Goal: Task Accomplishment & Management: Manage account settings

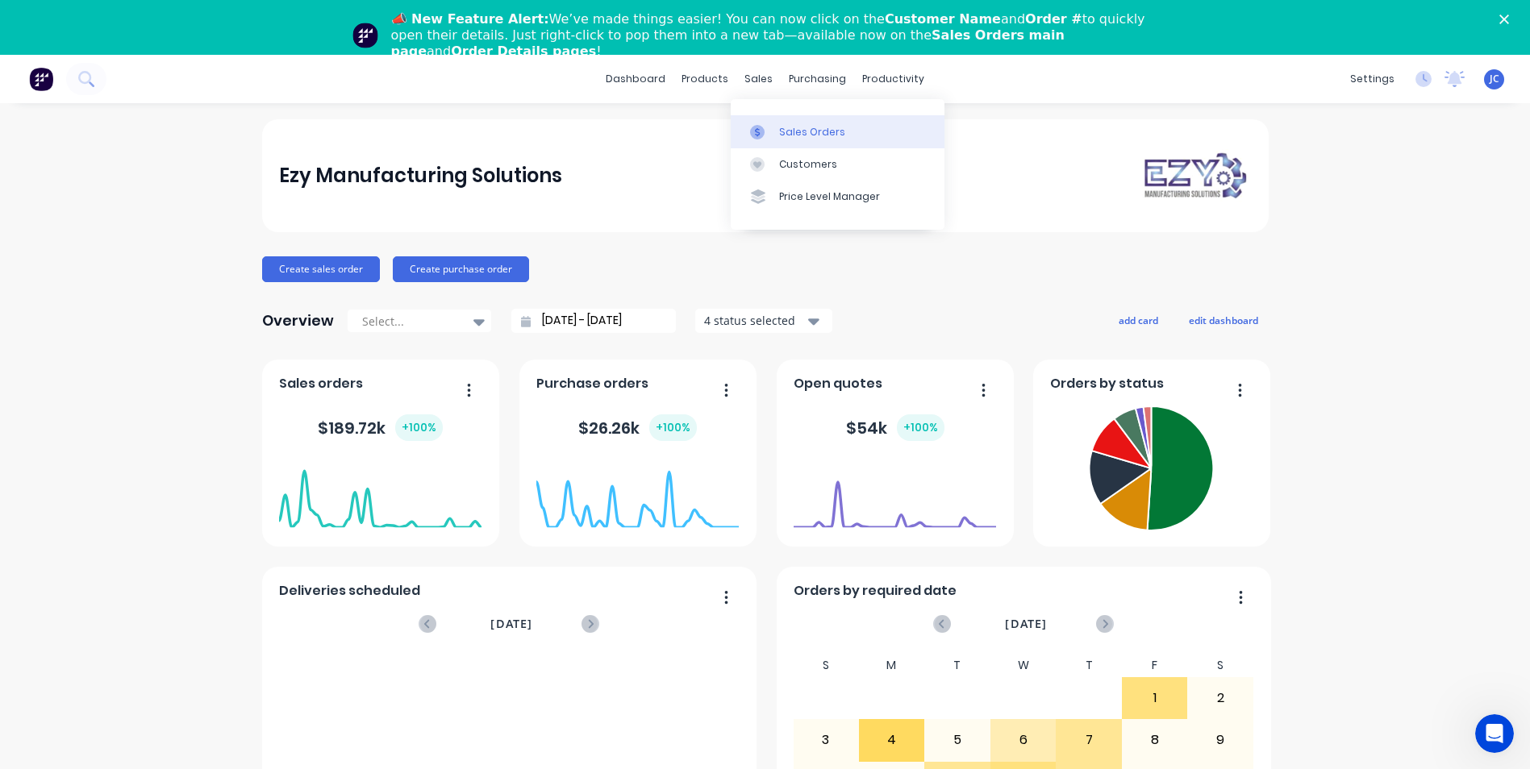
click at [789, 126] on div "Sales Orders" at bounding box center [812, 132] width 66 height 15
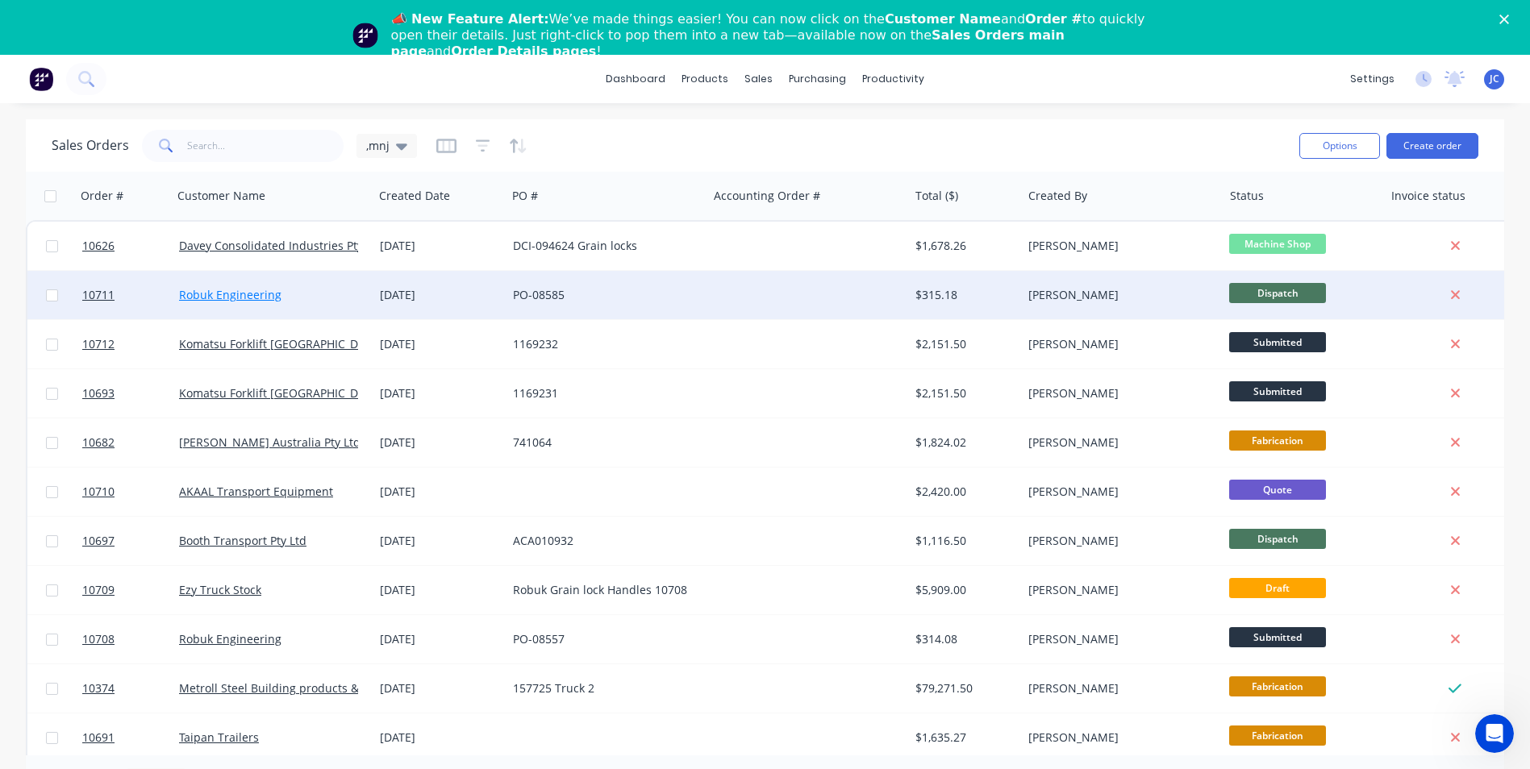
click at [237, 297] on link "Robuk Engineering" at bounding box center [230, 294] width 102 height 15
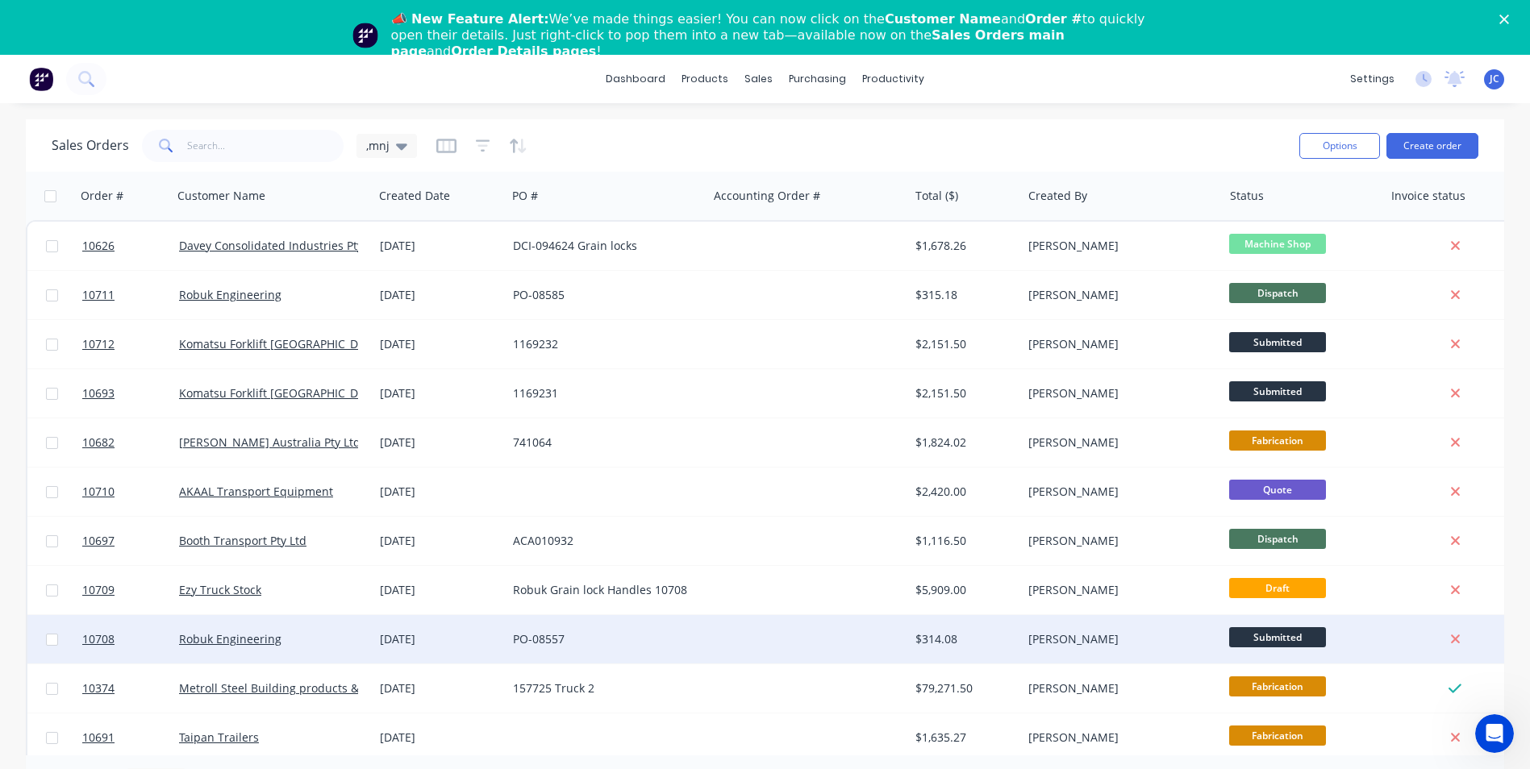
click at [288, 642] on div "Robuk Engineering" at bounding box center [268, 640] width 179 height 16
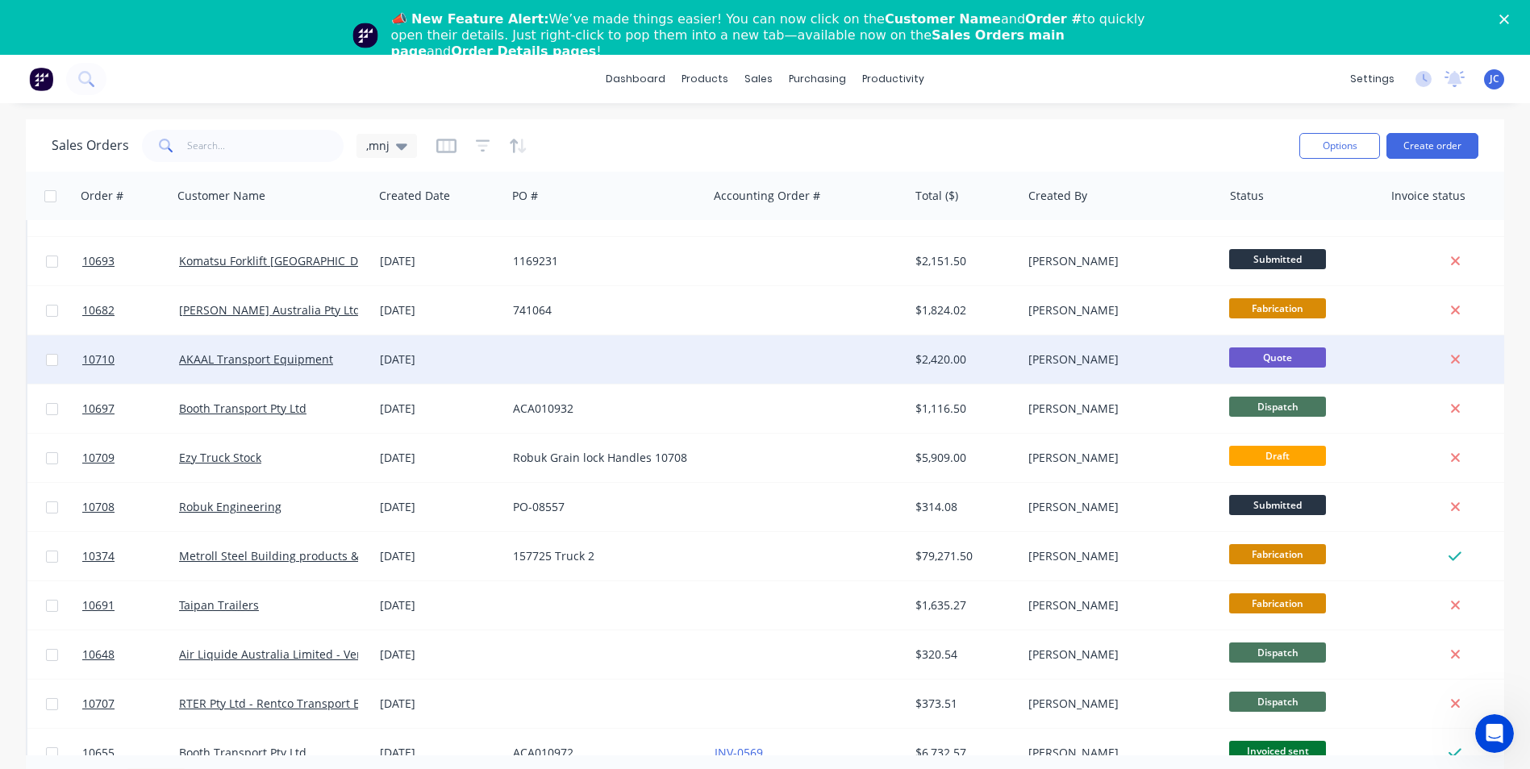
scroll to position [161, 0]
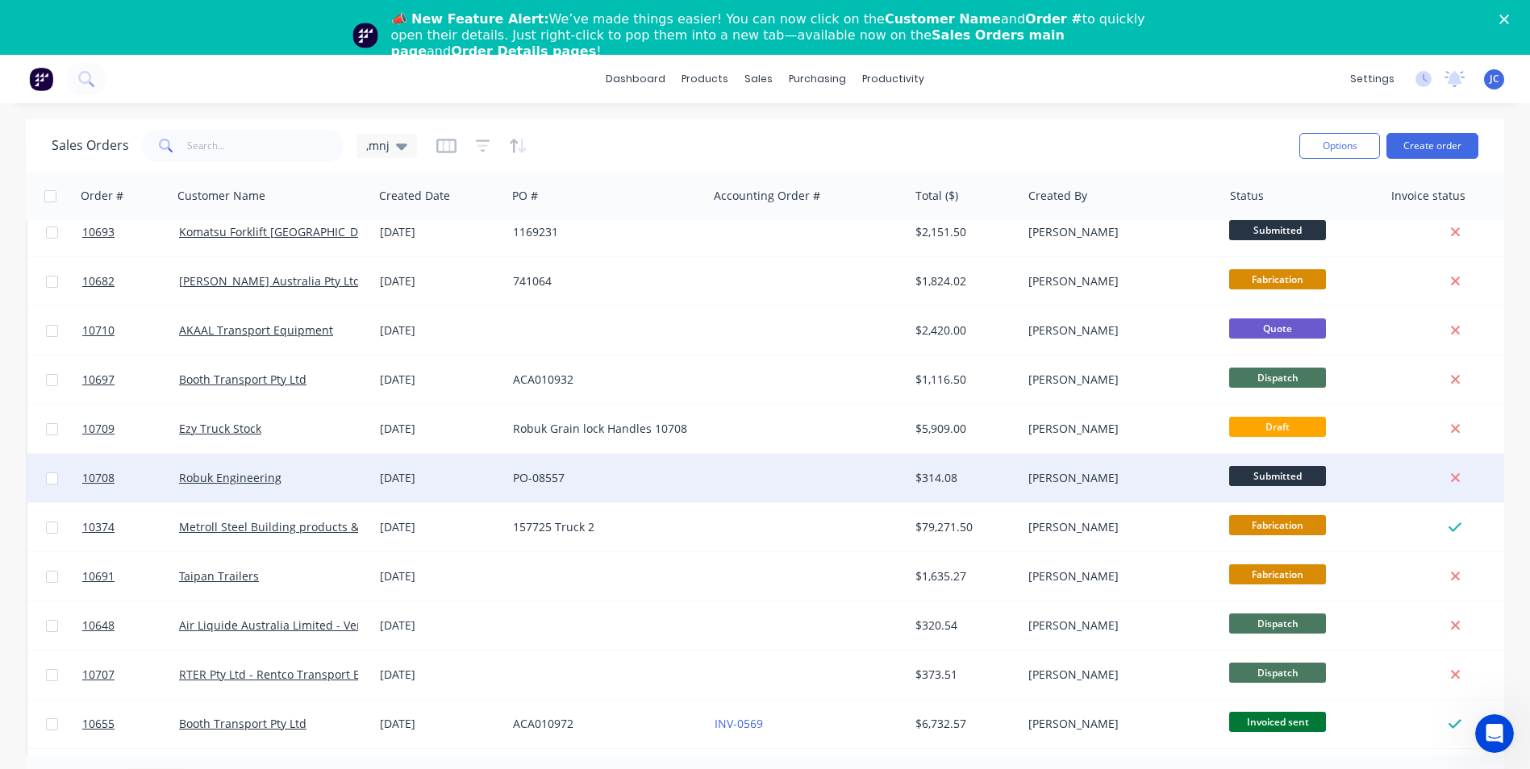
click at [485, 478] on div "[DATE]" at bounding box center [440, 478] width 120 height 16
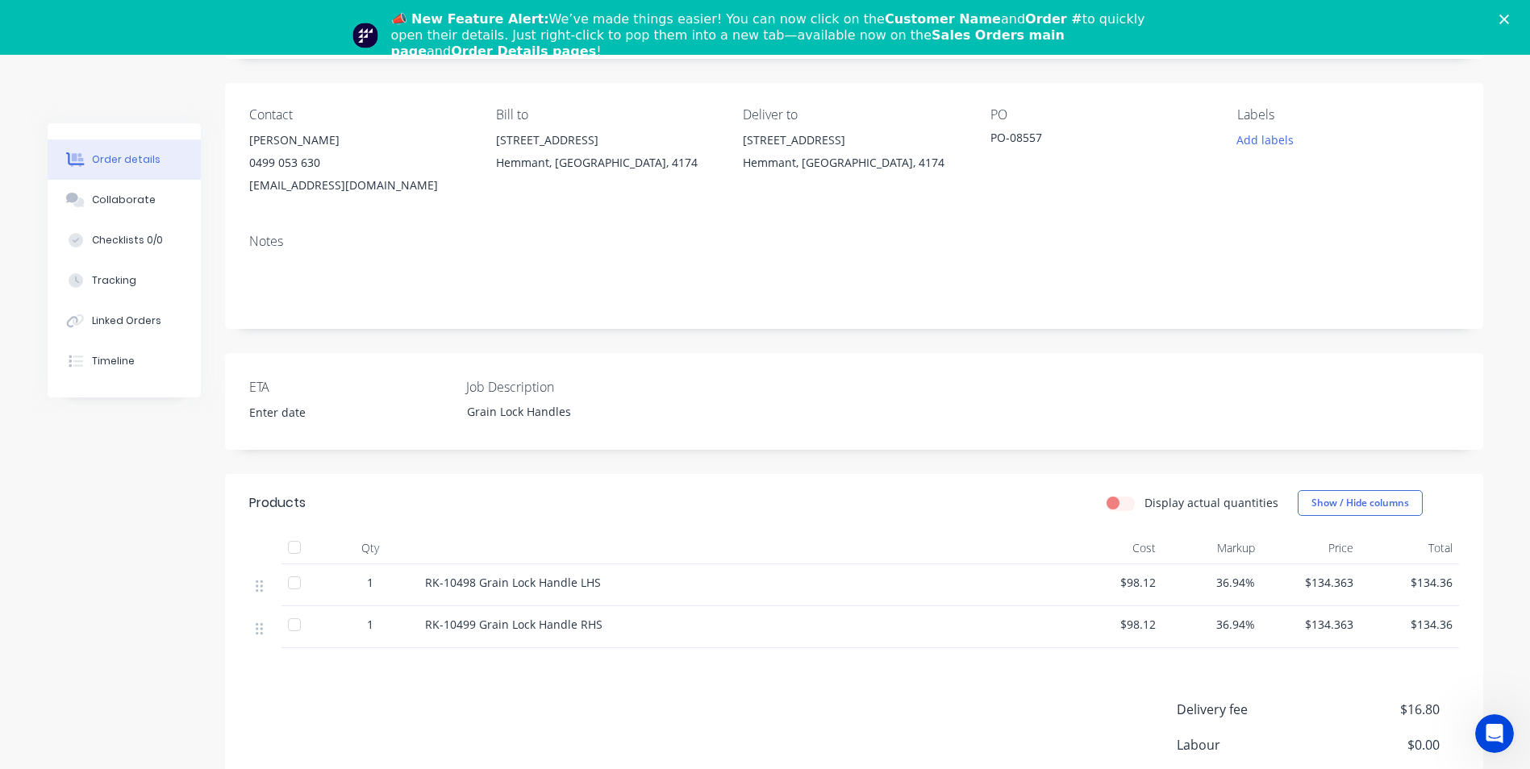
scroll to position [161, 0]
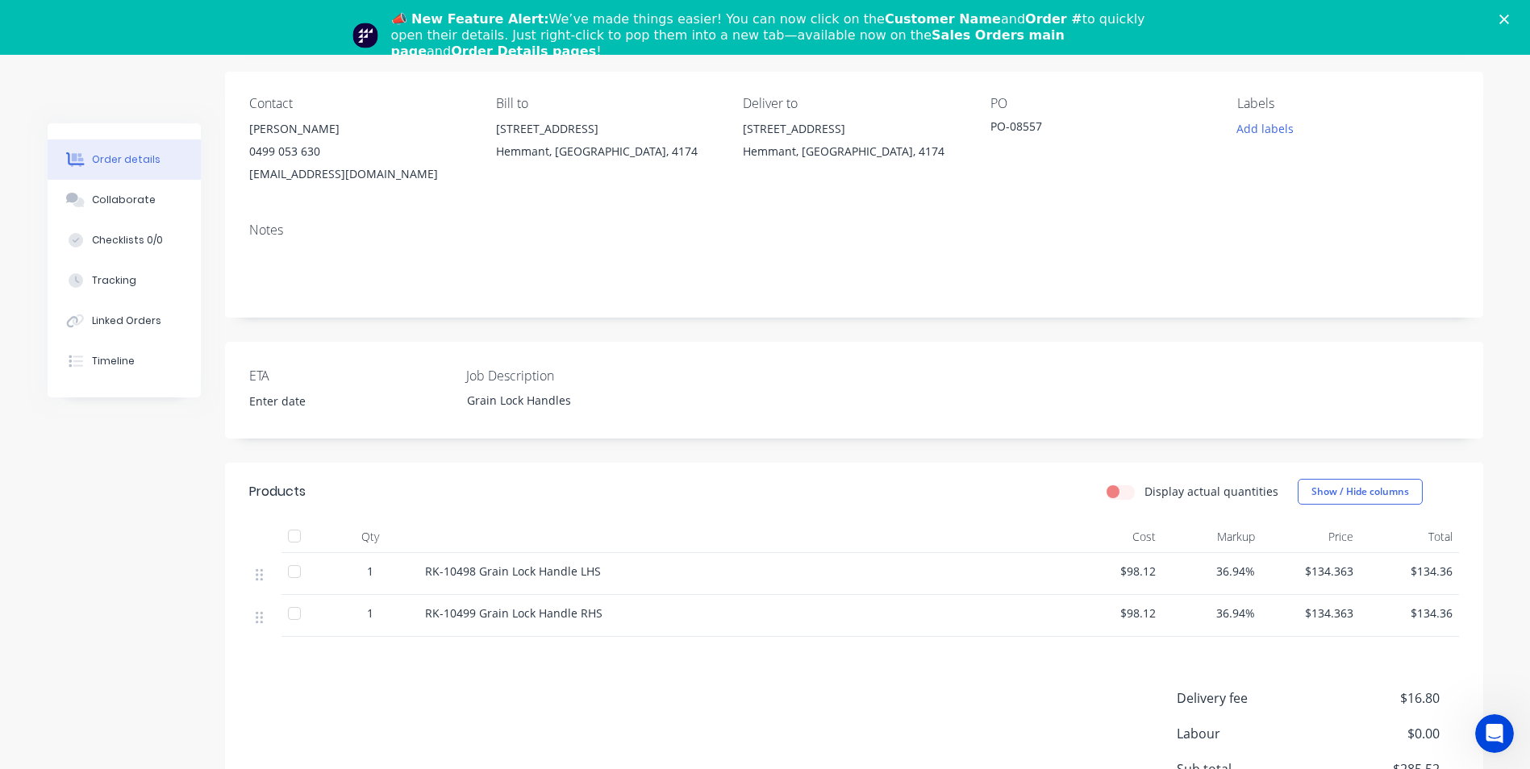
click at [368, 570] on span "1" at bounding box center [370, 571] width 6 height 17
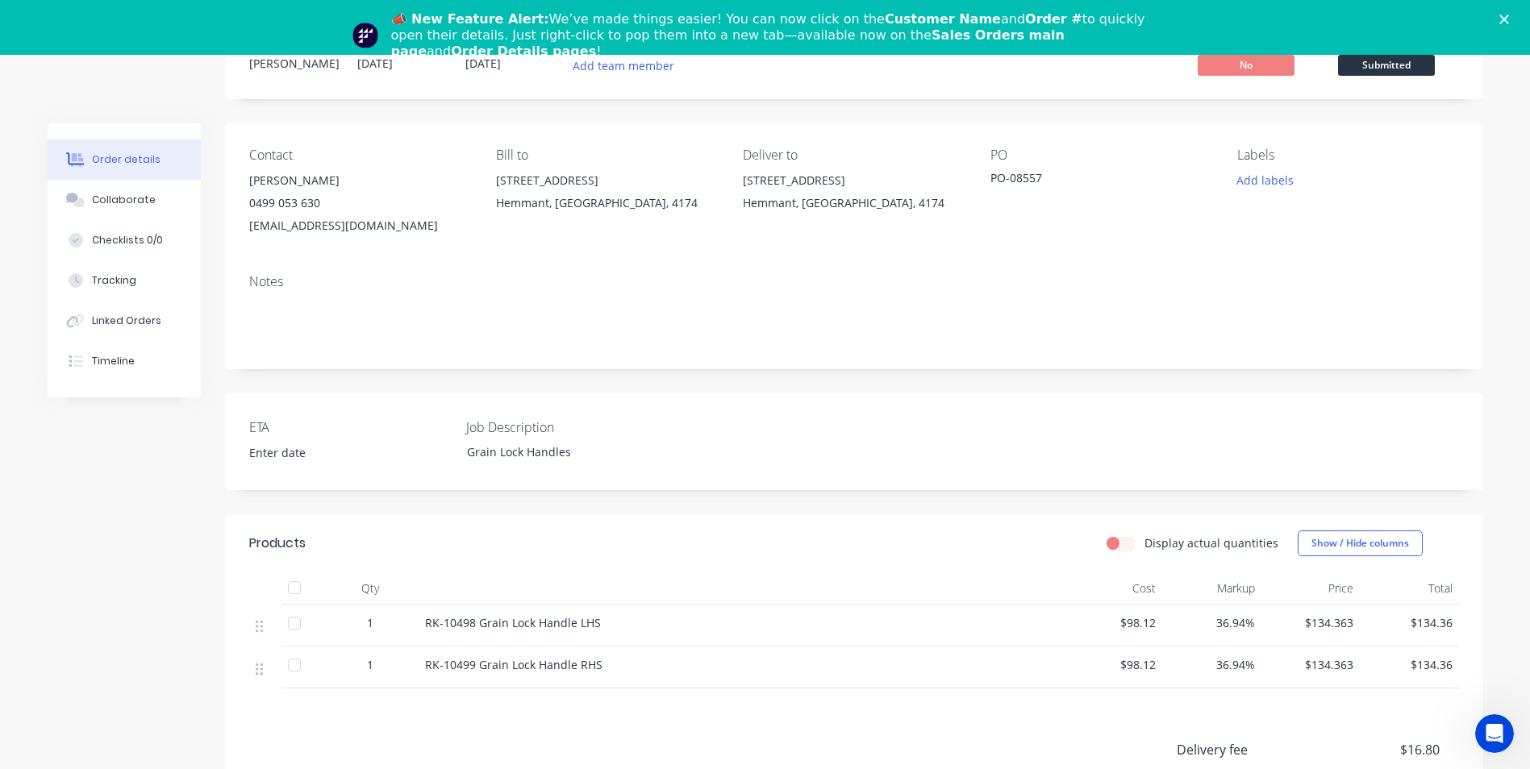
drag, startPoint x: 370, startPoint y: 619, endPoint x: 382, endPoint y: 622, distance: 12.3
click at [372, 619] on span "1" at bounding box center [370, 623] width 6 height 17
click at [374, 629] on div "1" at bounding box center [370, 623] width 84 height 17
drag, startPoint x: 382, startPoint y: 616, endPoint x: 480, endPoint y: 529, distance: 131.4
click at [383, 615] on div "1" at bounding box center [370, 623] width 84 height 17
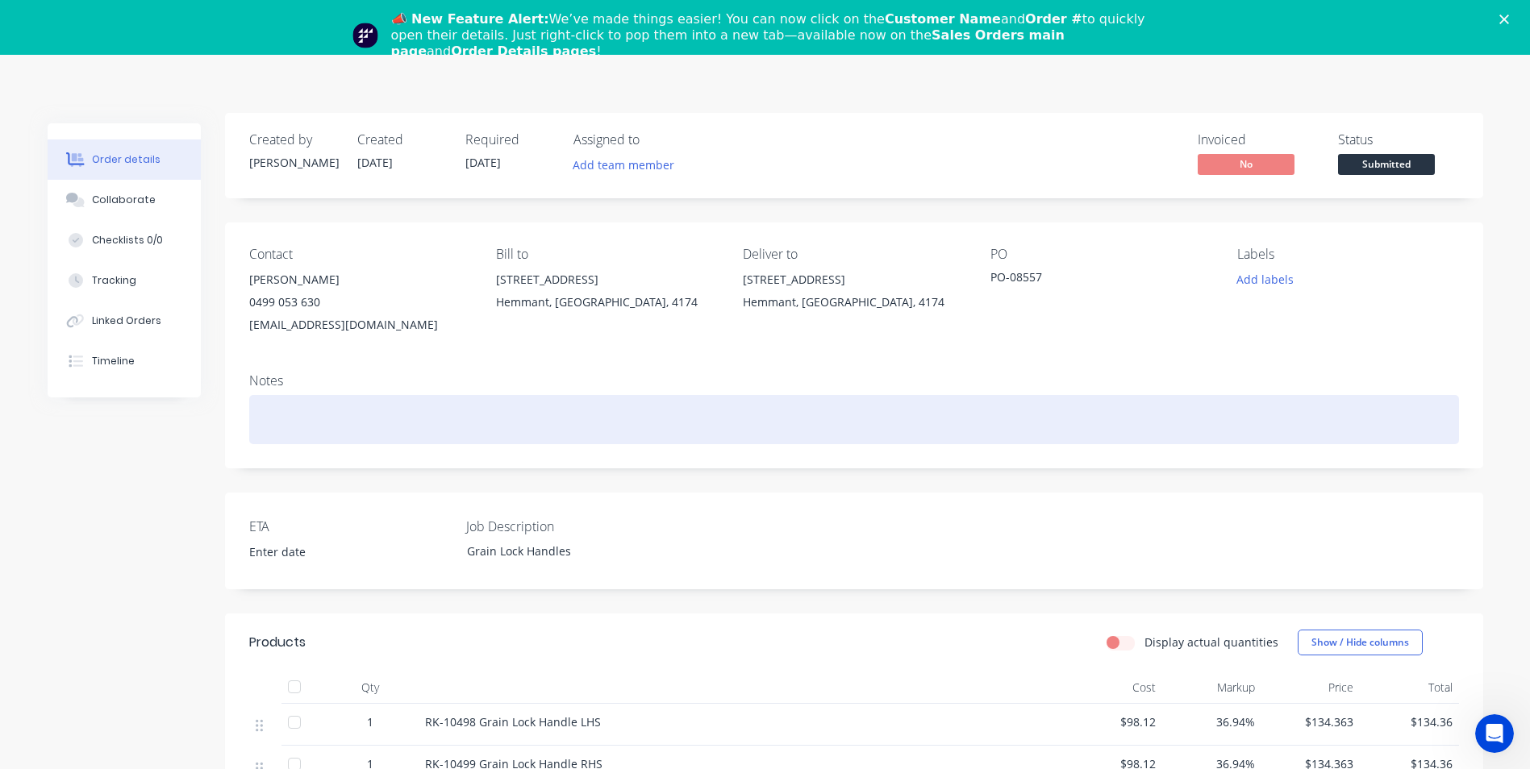
scroll to position [0, 0]
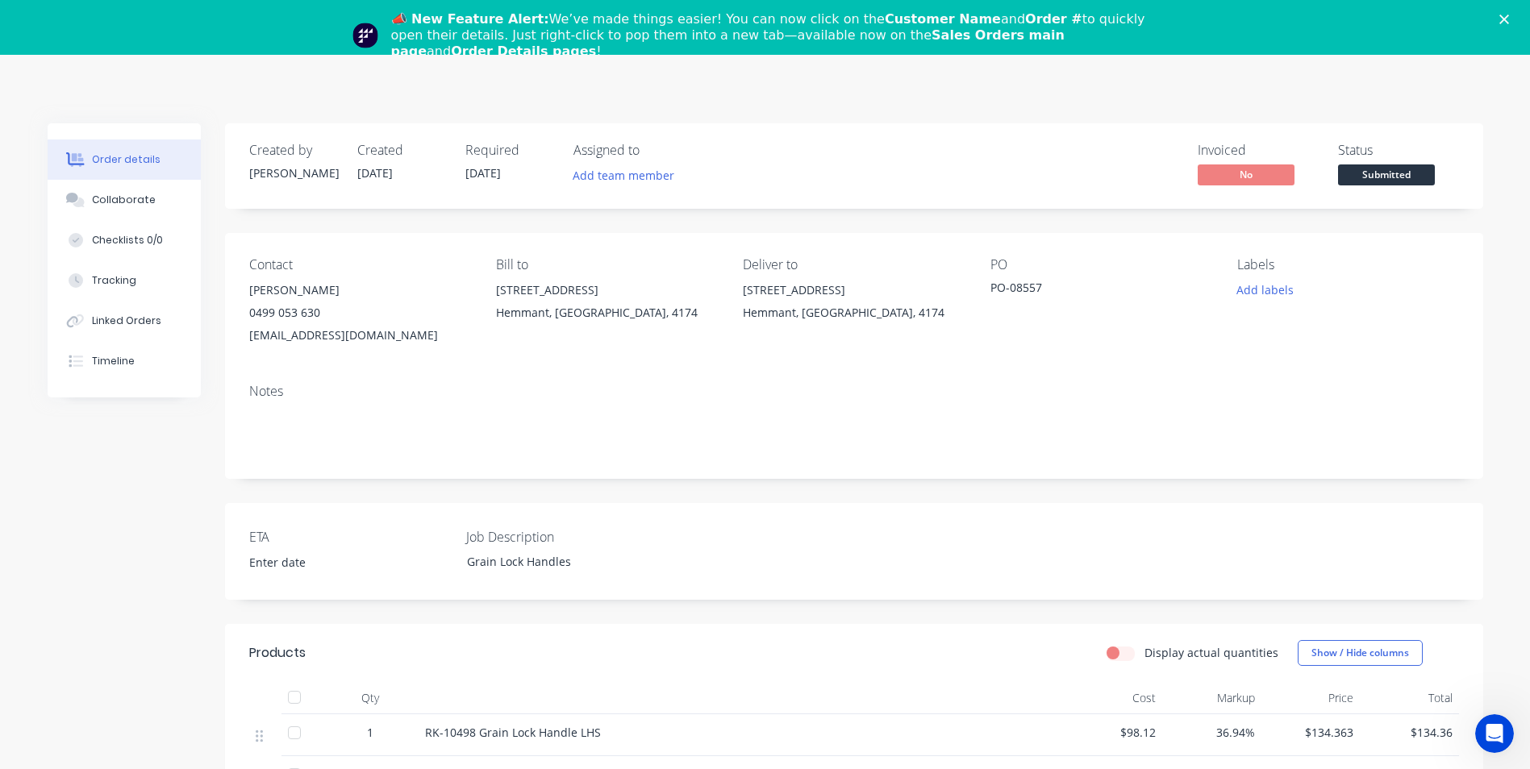
click at [1516, 18] on div "Close" at bounding box center [1507, 20] width 16 height 10
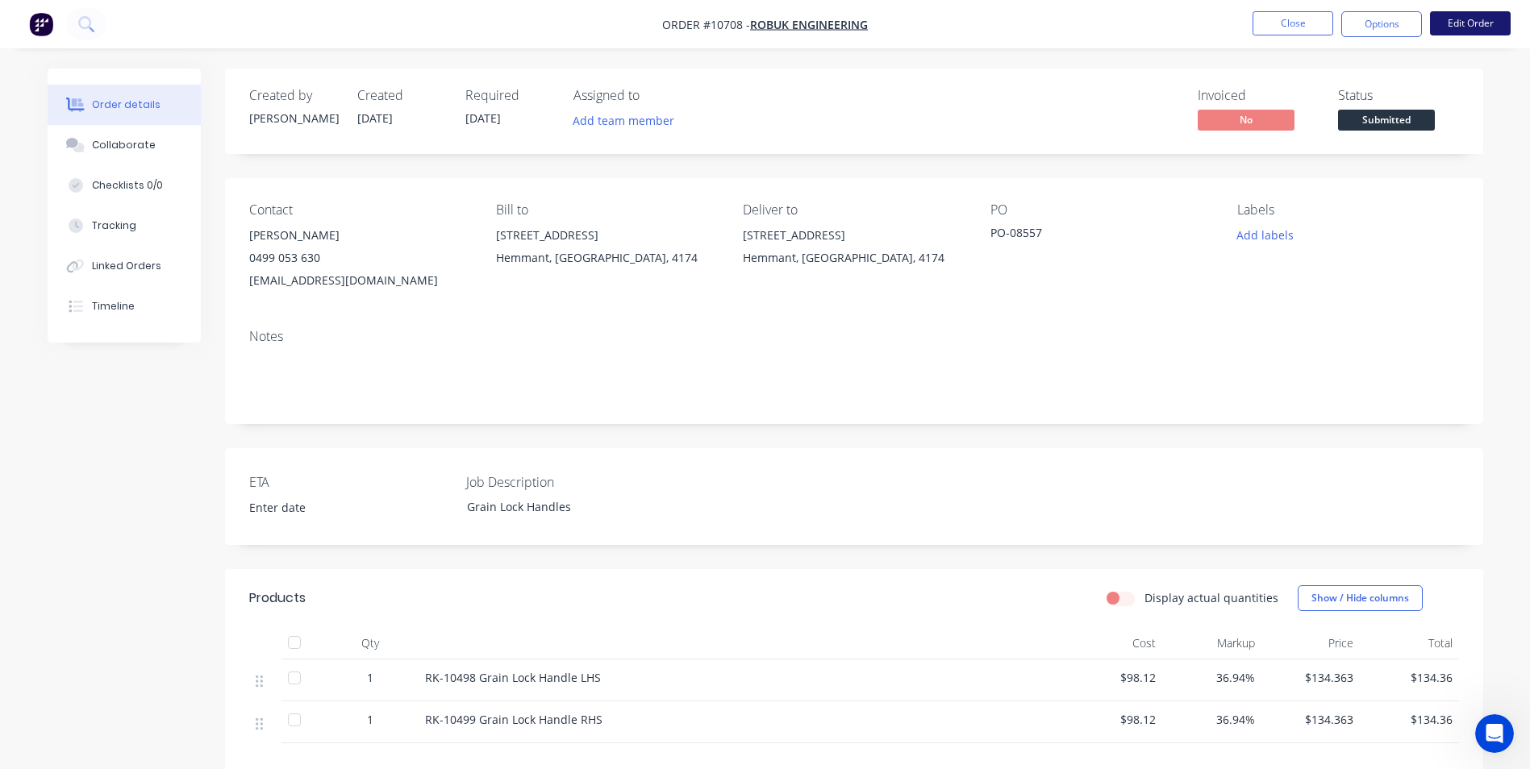
click at [1462, 26] on button "Edit Order" at bounding box center [1470, 23] width 81 height 24
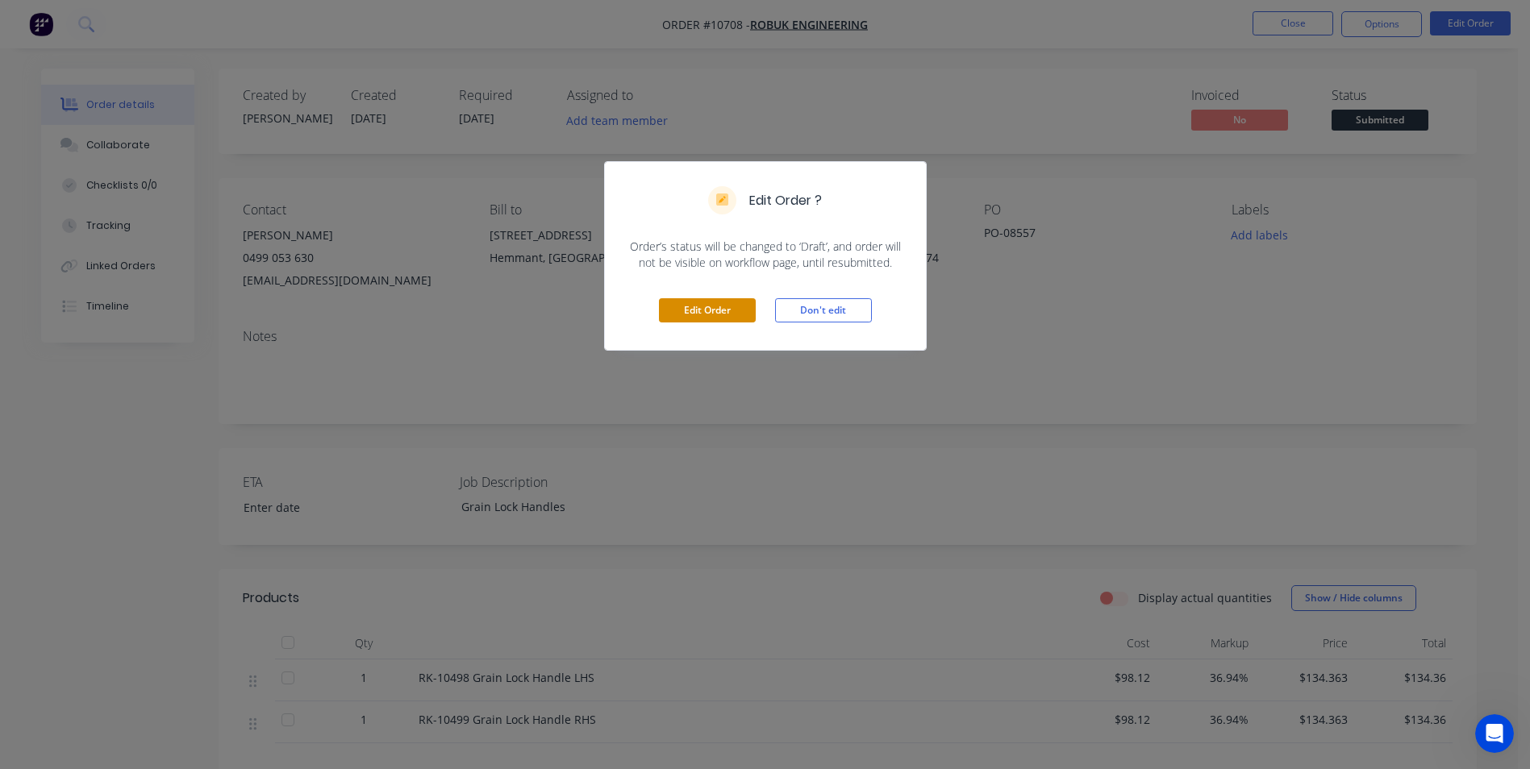
click at [715, 302] on button "Edit Order" at bounding box center [707, 310] width 97 height 24
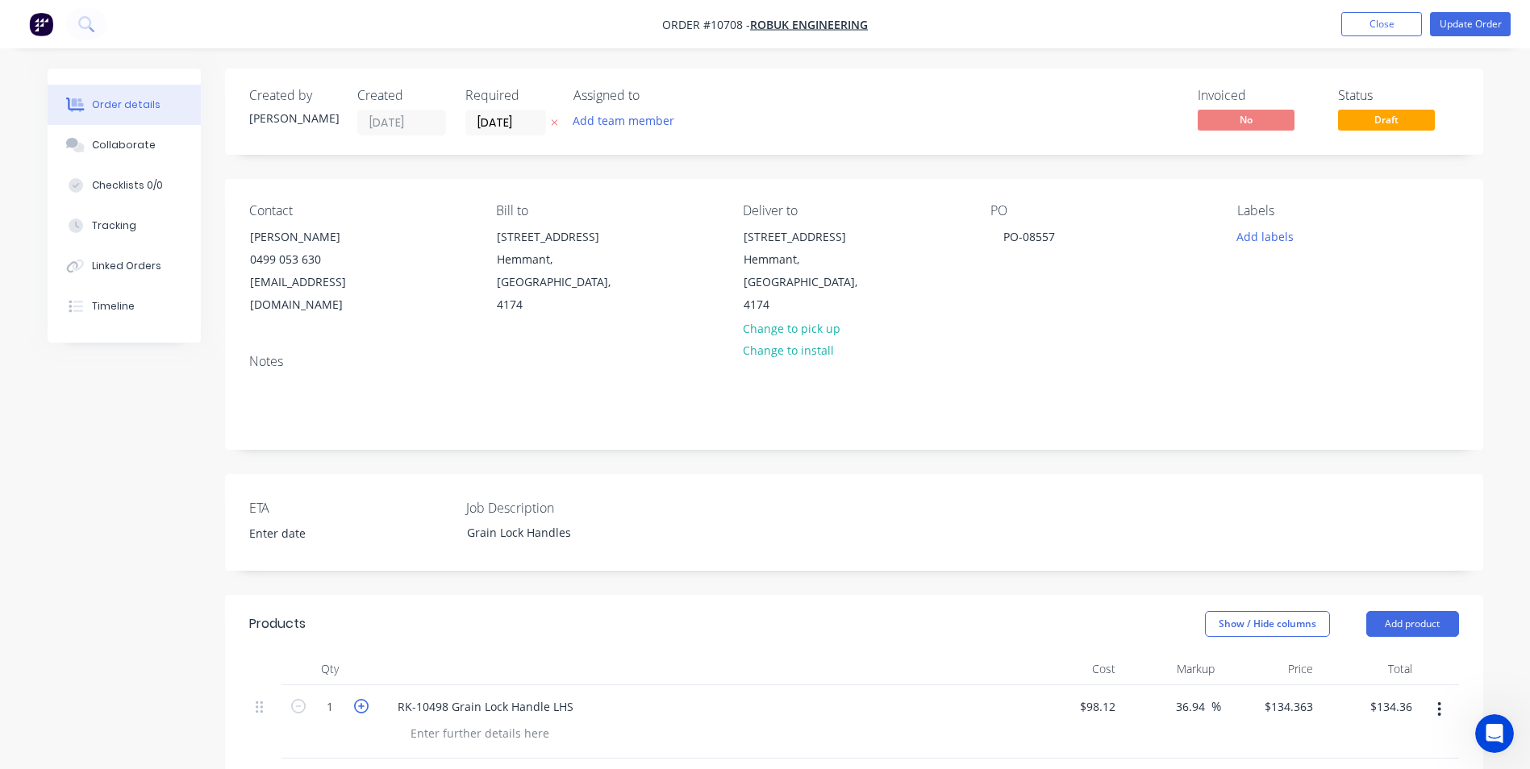
click at [360, 699] on icon "button" at bounding box center [361, 706] width 15 height 15
type input "2"
type input "$268.73"
click at [360, 699] on icon "button" at bounding box center [361, 706] width 15 height 15
type input "3"
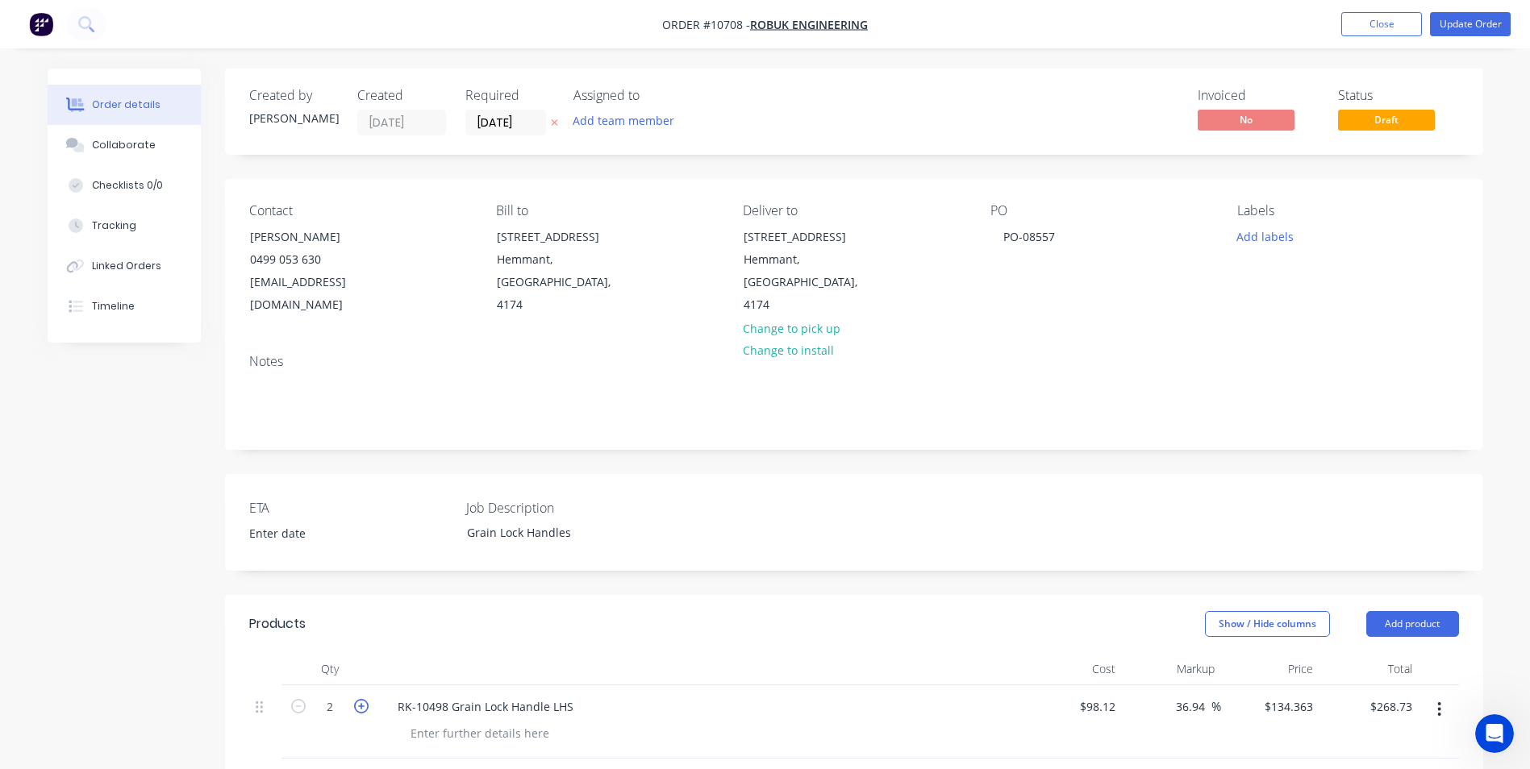
type input "$403.09"
click at [360, 699] on icon "button" at bounding box center [361, 706] width 15 height 15
type input "4"
type input "$537.45"
click at [360, 699] on icon "button" at bounding box center [361, 706] width 15 height 15
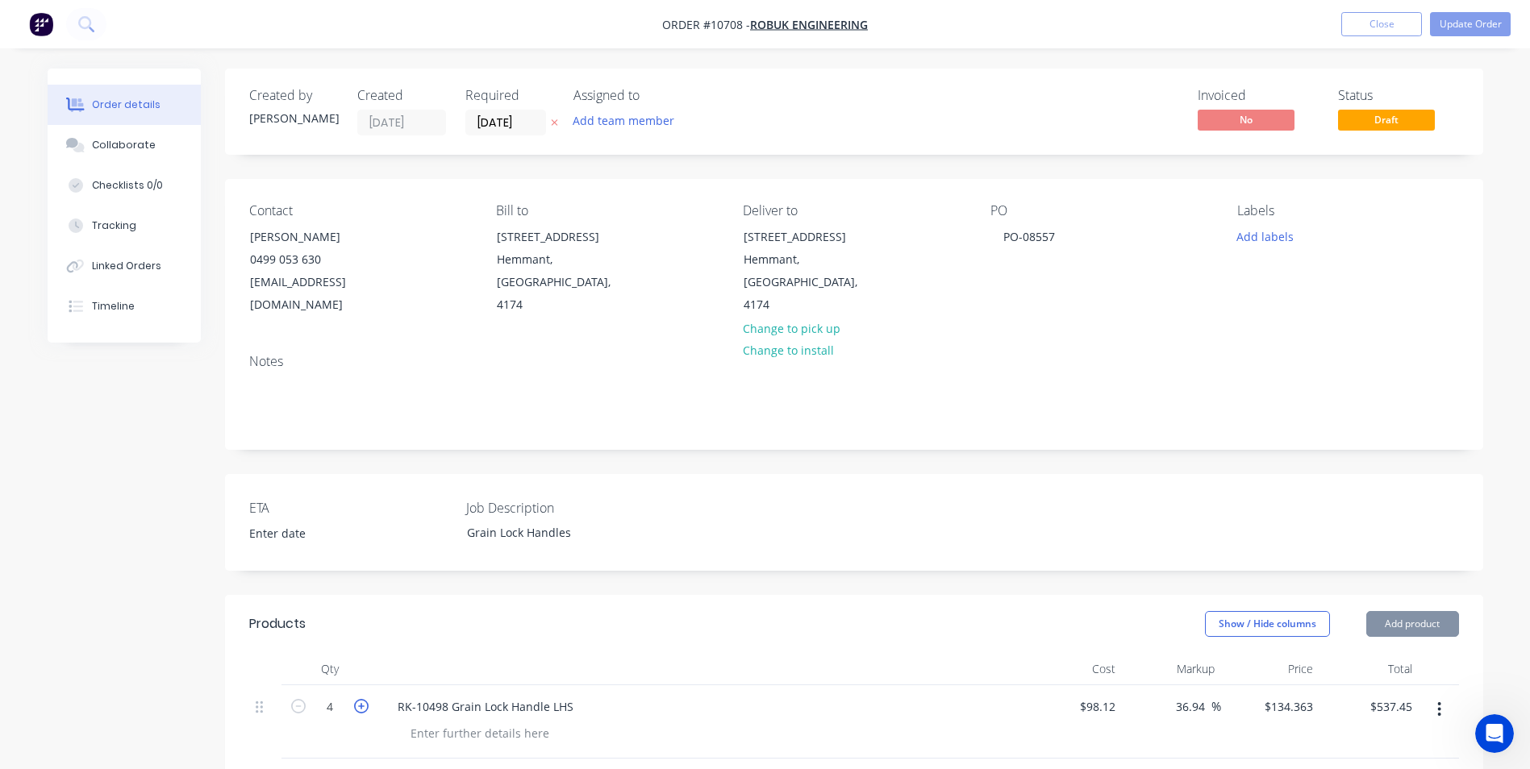
type input "5"
type input "$671.82"
click at [360, 699] on icon "button" at bounding box center [361, 706] width 15 height 15
type input "6"
type input "$806.18"
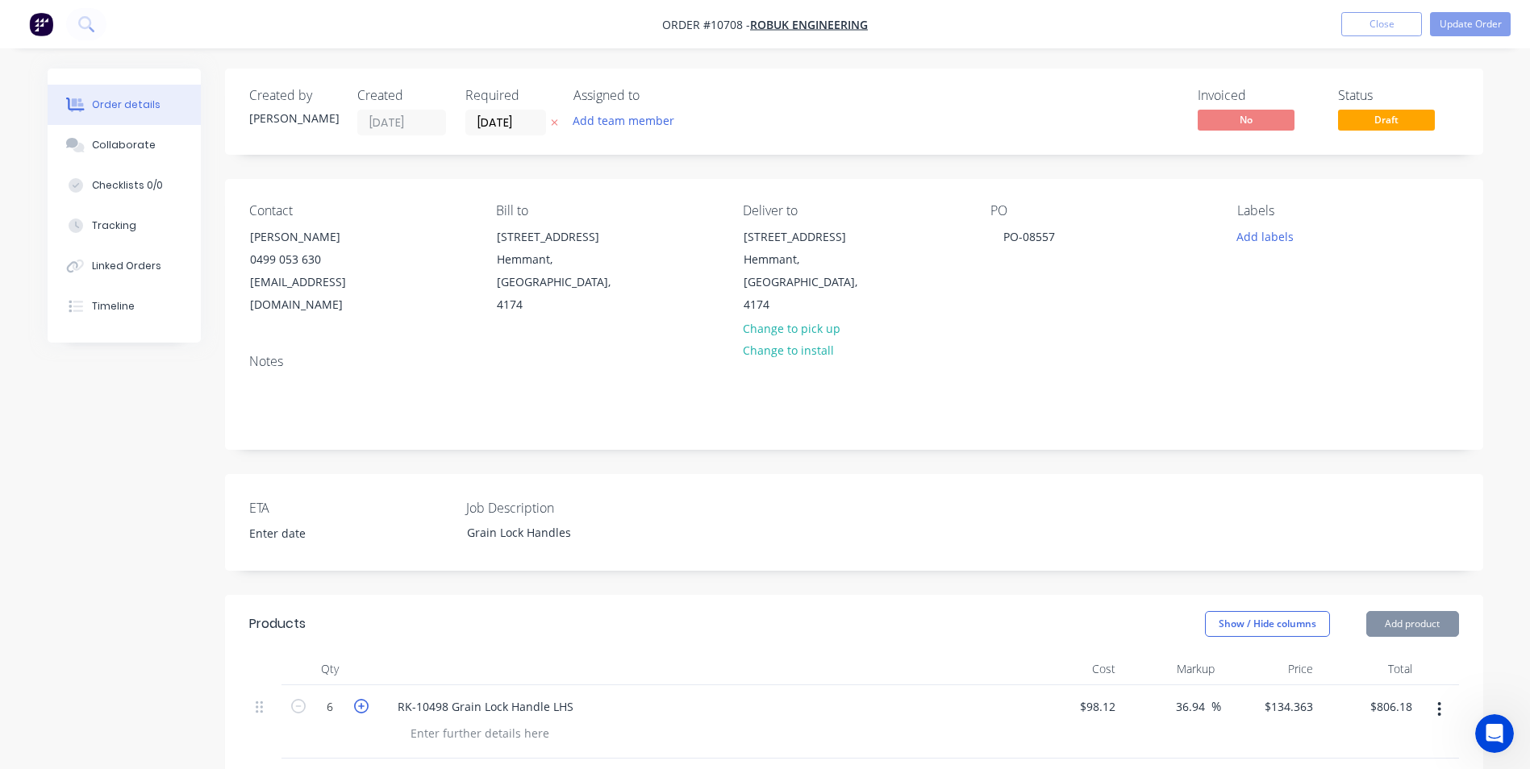
click at [360, 699] on icon "button" at bounding box center [361, 706] width 15 height 15
type input "7"
type input "$940.54"
click at [360, 699] on icon "button" at bounding box center [361, 706] width 15 height 15
type input "8"
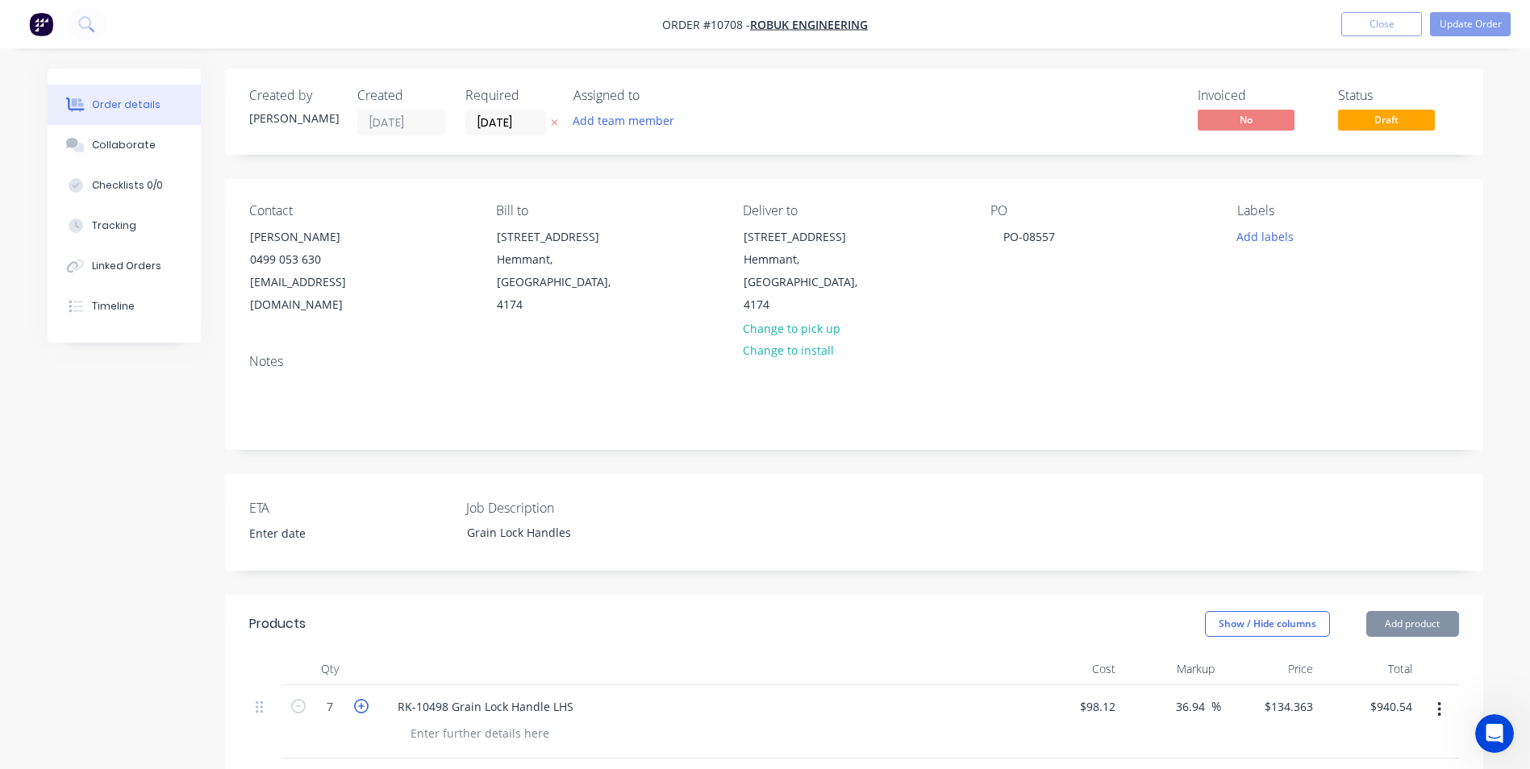
type input "$1,074.90"
click at [360, 699] on icon "button" at bounding box center [361, 706] width 15 height 15
type input "9"
type input "$1,209.27"
click at [360, 699] on icon "button" at bounding box center [361, 706] width 15 height 15
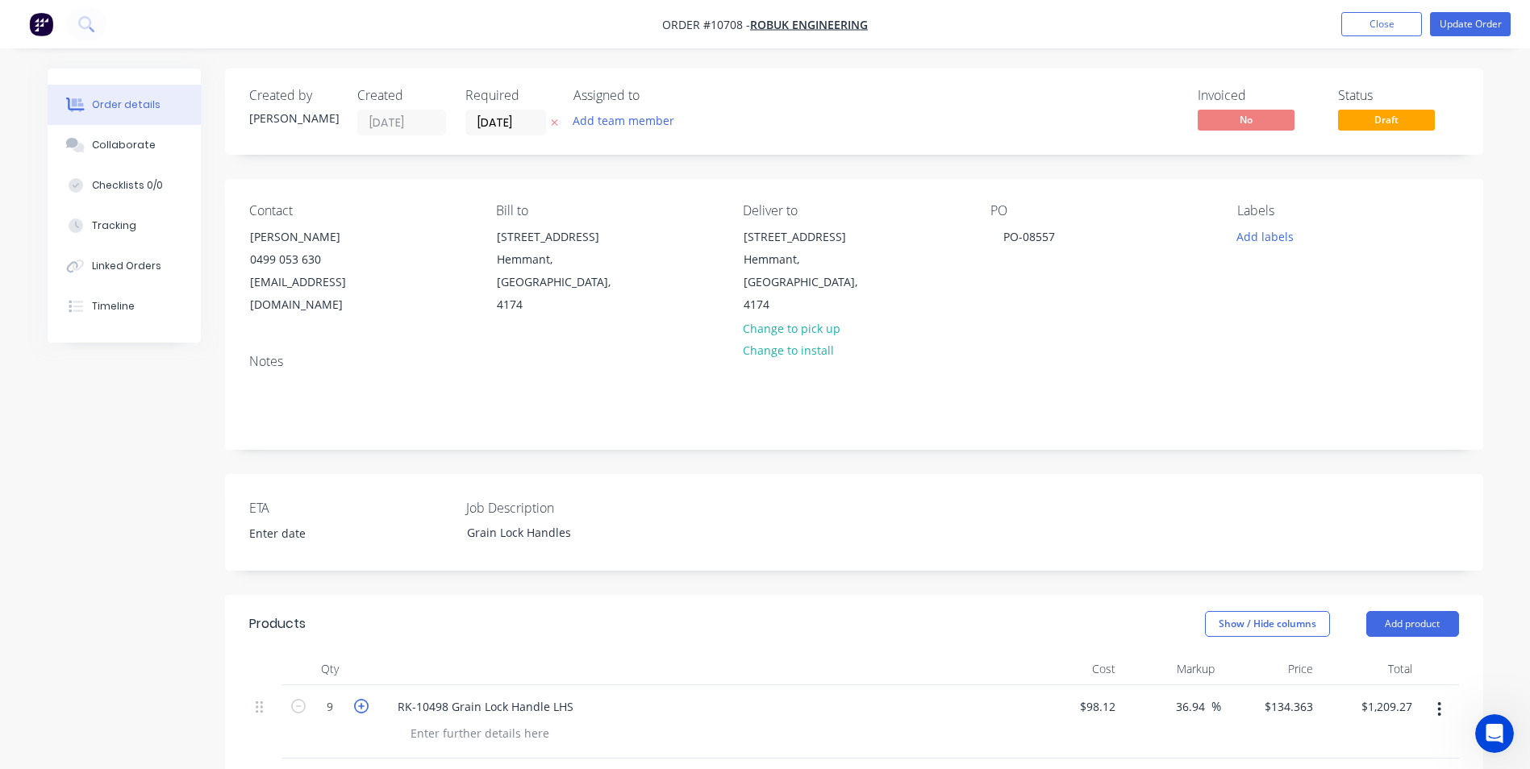
type input "10"
type input "$1,343.63"
click at [360, 699] on icon "button" at bounding box center [361, 706] width 15 height 15
type input "11"
type input "$1,477.99"
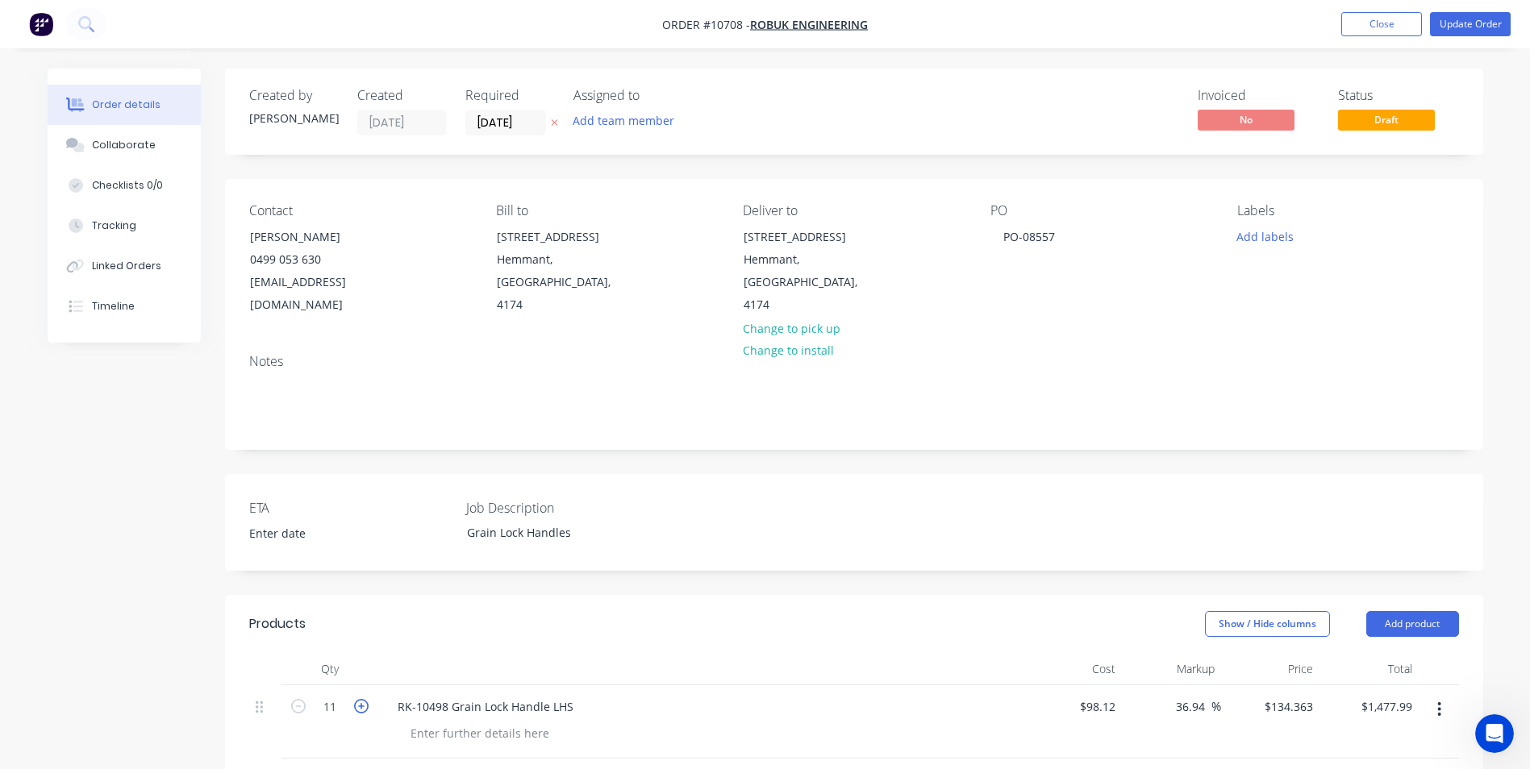
click at [360, 699] on icon "button" at bounding box center [361, 706] width 15 height 15
type input "12"
type input "$1,612.36"
click at [360, 699] on icon "button" at bounding box center [361, 706] width 15 height 15
type input "13"
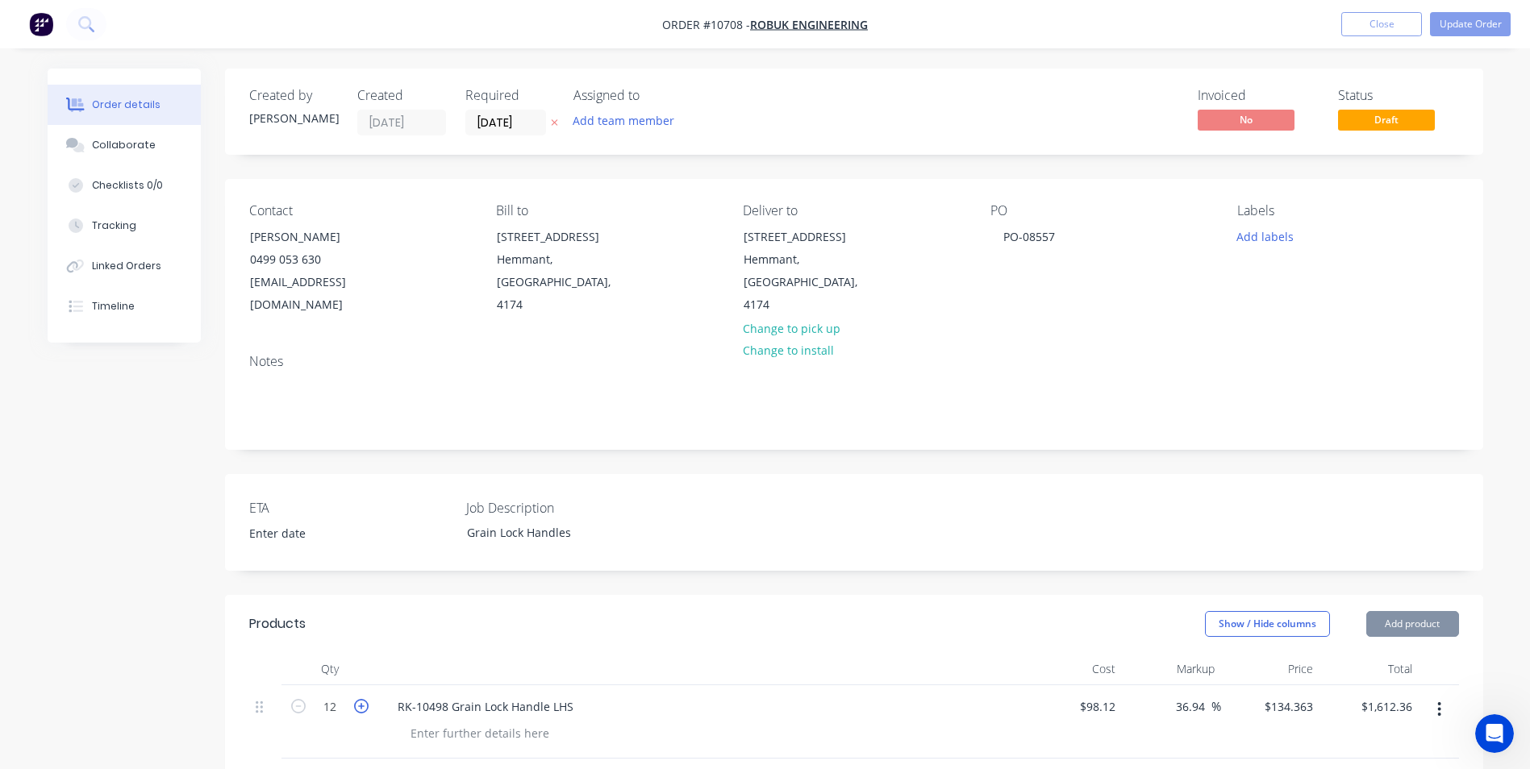
type input "$1,746.72"
click at [360, 699] on icon "button" at bounding box center [361, 706] width 15 height 15
type input "14"
type input "$1,881.08"
click at [360, 699] on icon "button" at bounding box center [361, 706] width 15 height 15
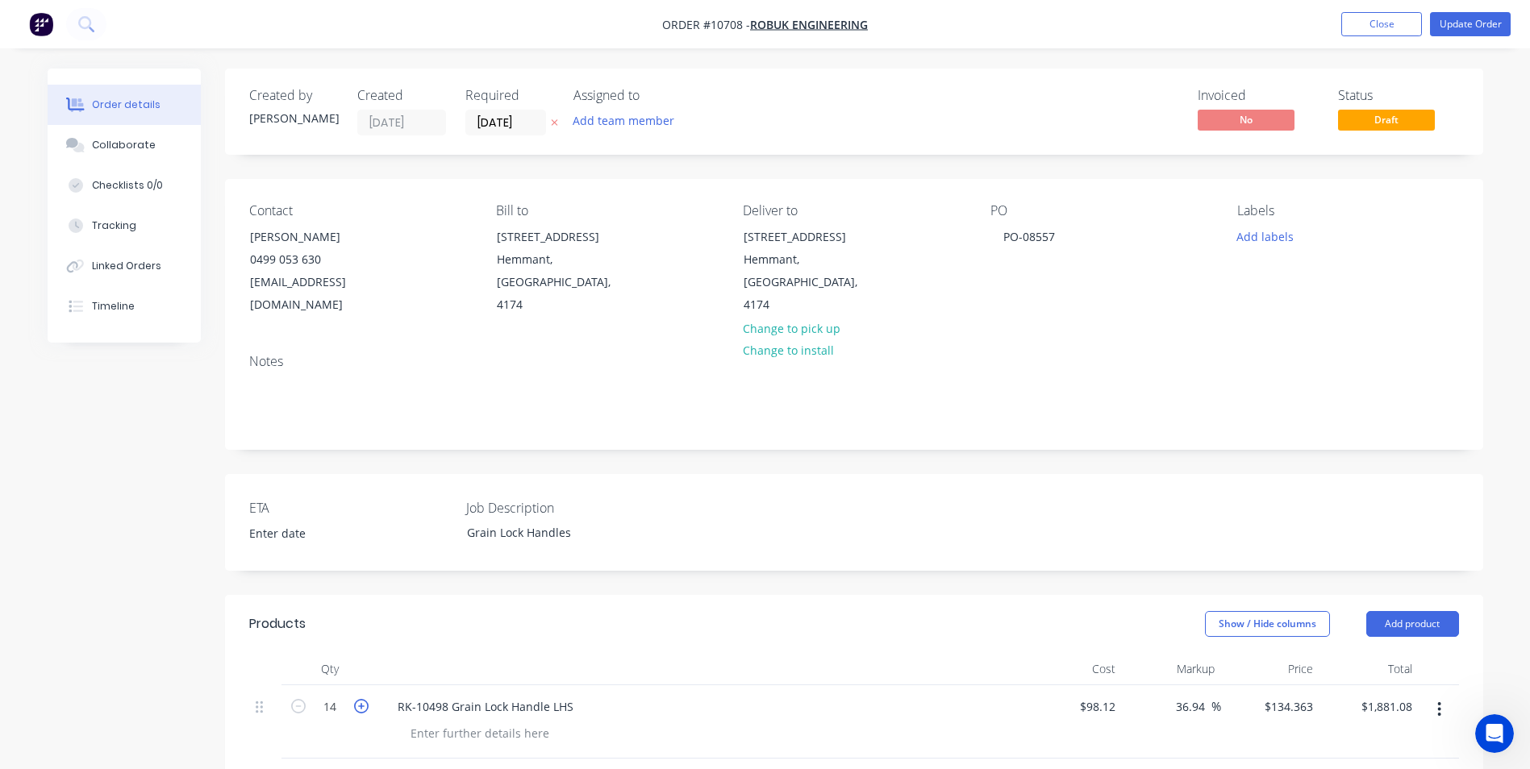
type input "15"
type input "$2,015.45"
click at [360, 699] on icon "button" at bounding box center [361, 706] width 15 height 15
type input "16"
type input "$2,149.81"
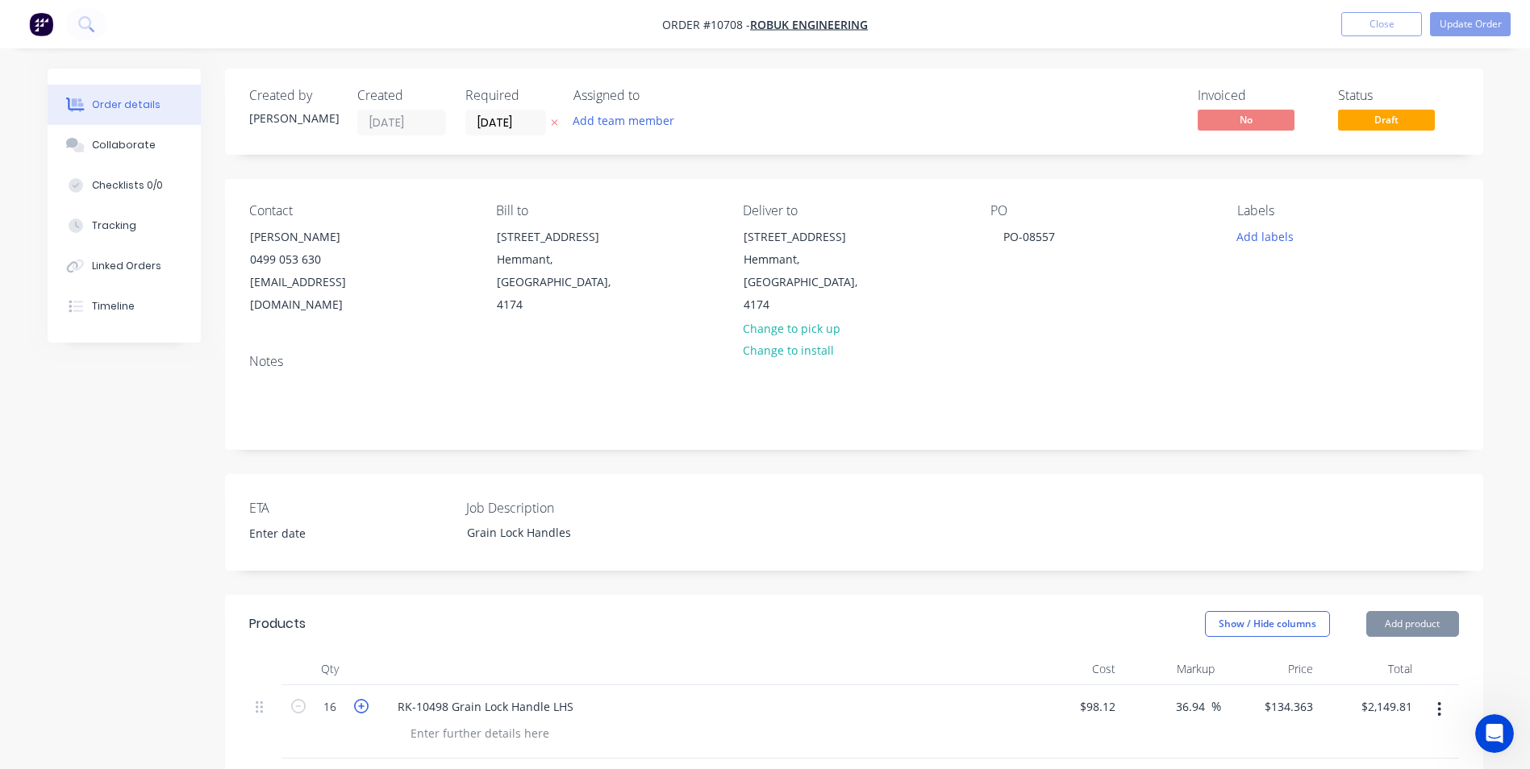
click at [360, 699] on icon "button" at bounding box center [361, 706] width 15 height 15
type input "17"
type input "$2,284.17"
click at [360, 699] on icon "button" at bounding box center [361, 706] width 15 height 15
type input "18"
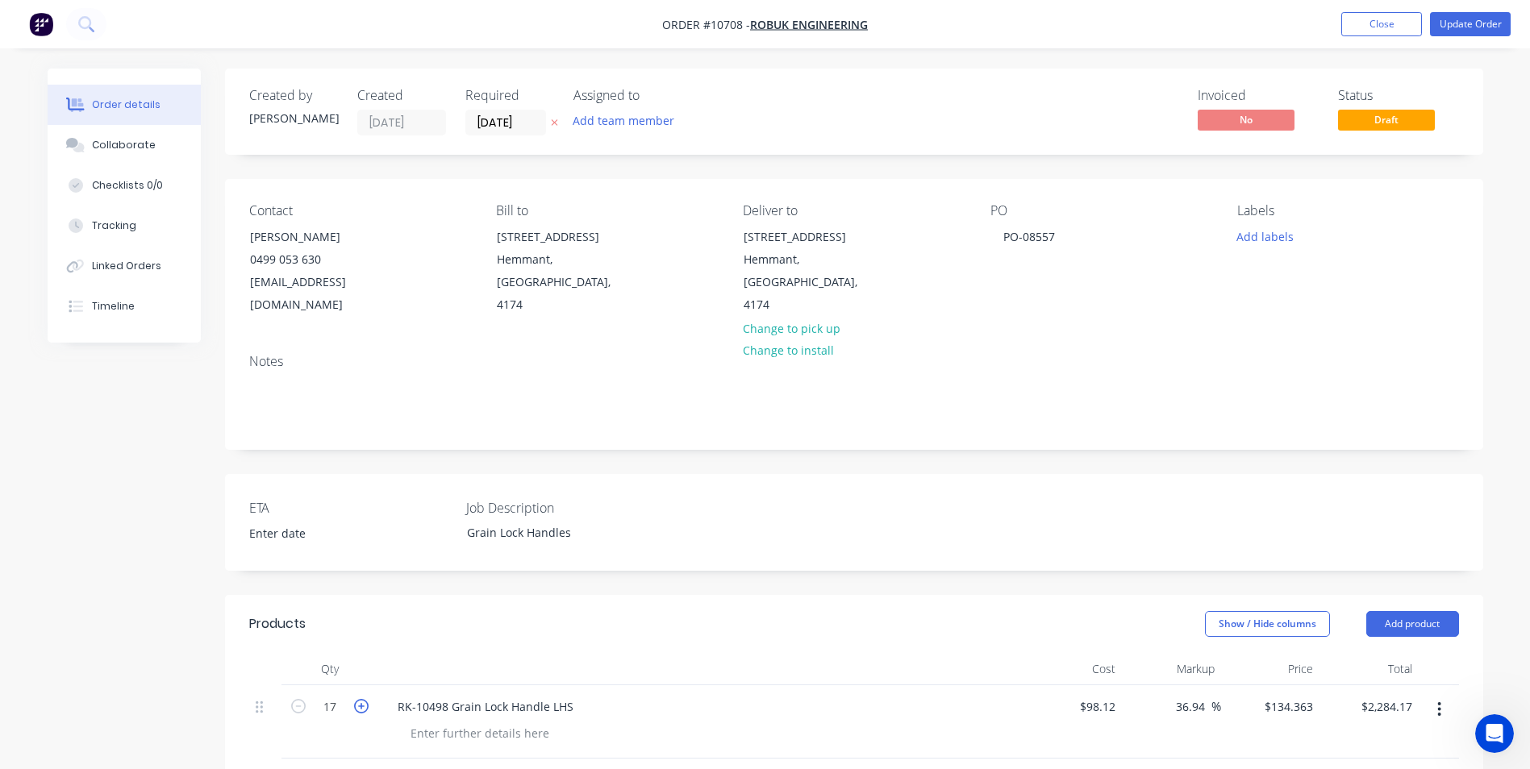
type input "$2,418.53"
click at [360, 699] on icon "button" at bounding box center [361, 706] width 15 height 15
type input "19"
type input "$2,552.90"
click at [360, 699] on icon "button" at bounding box center [361, 706] width 15 height 15
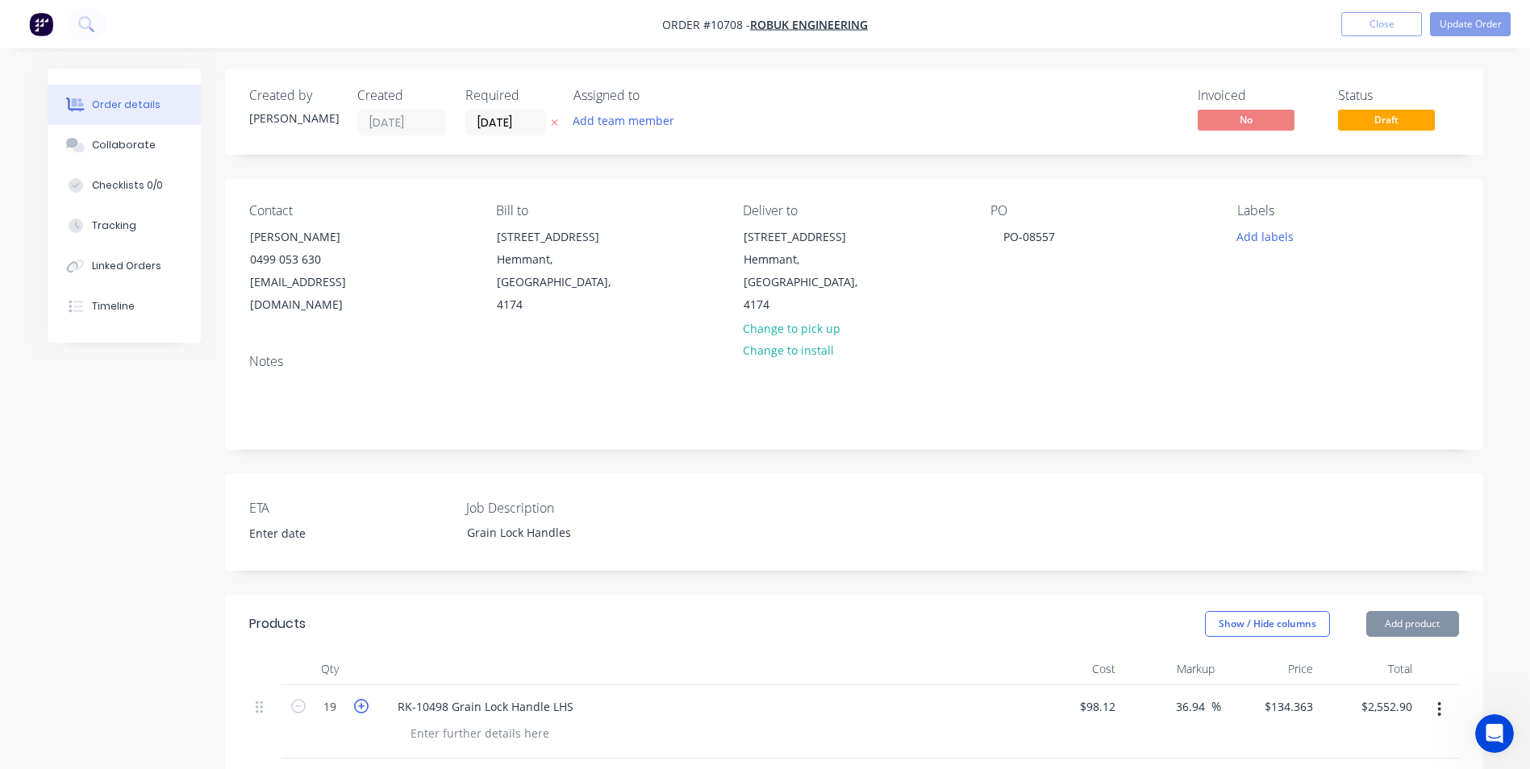
type input "20"
type input "$2,687.26"
click at [361, 769] on icon "button" at bounding box center [361, 780] width 15 height 15
type input "2"
type input "$268.73"
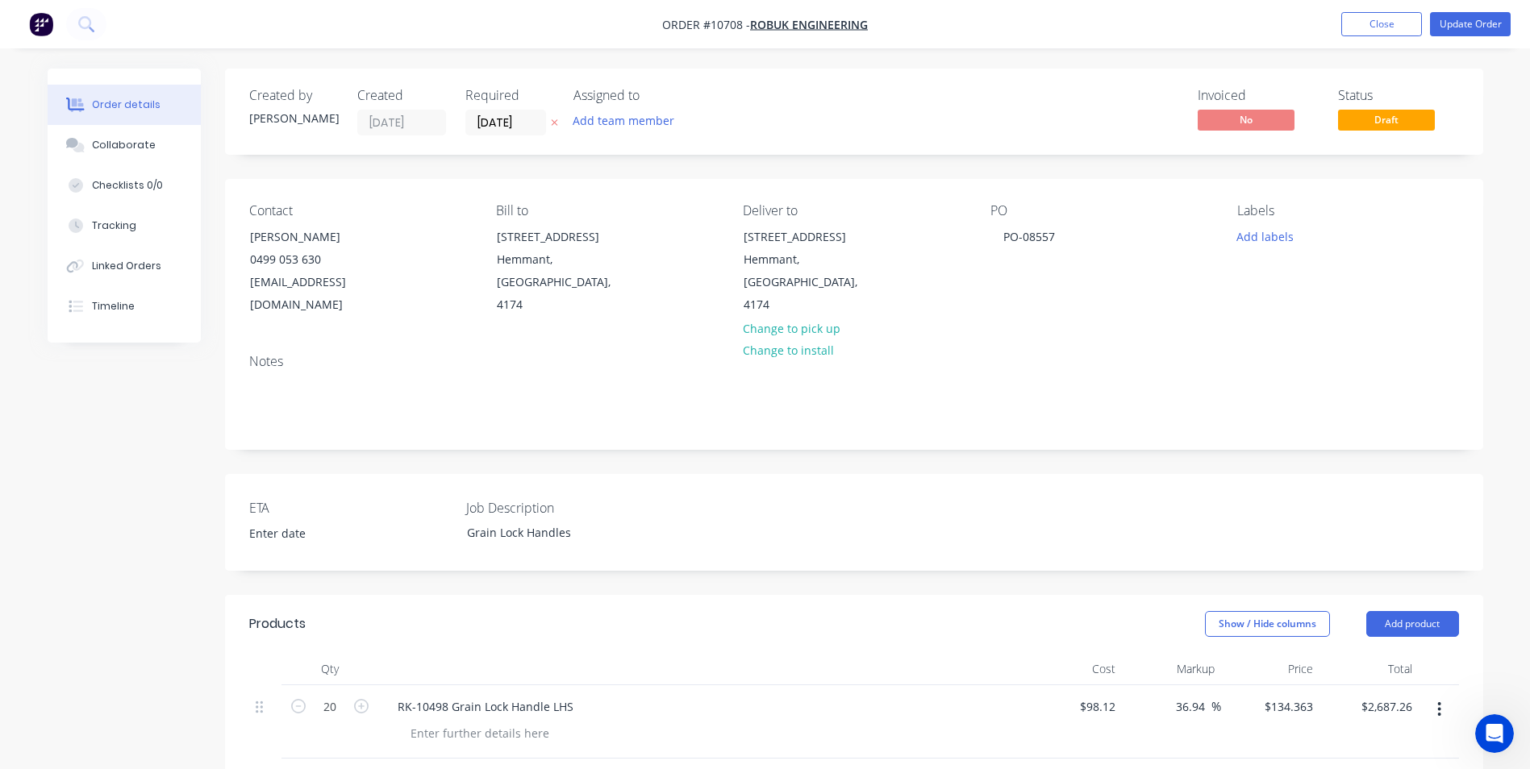
click at [361, 769] on icon "button" at bounding box center [361, 780] width 15 height 15
type input "3"
type input "$403.09"
click at [361, 769] on icon "button" at bounding box center [361, 780] width 15 height 15
type input "4"
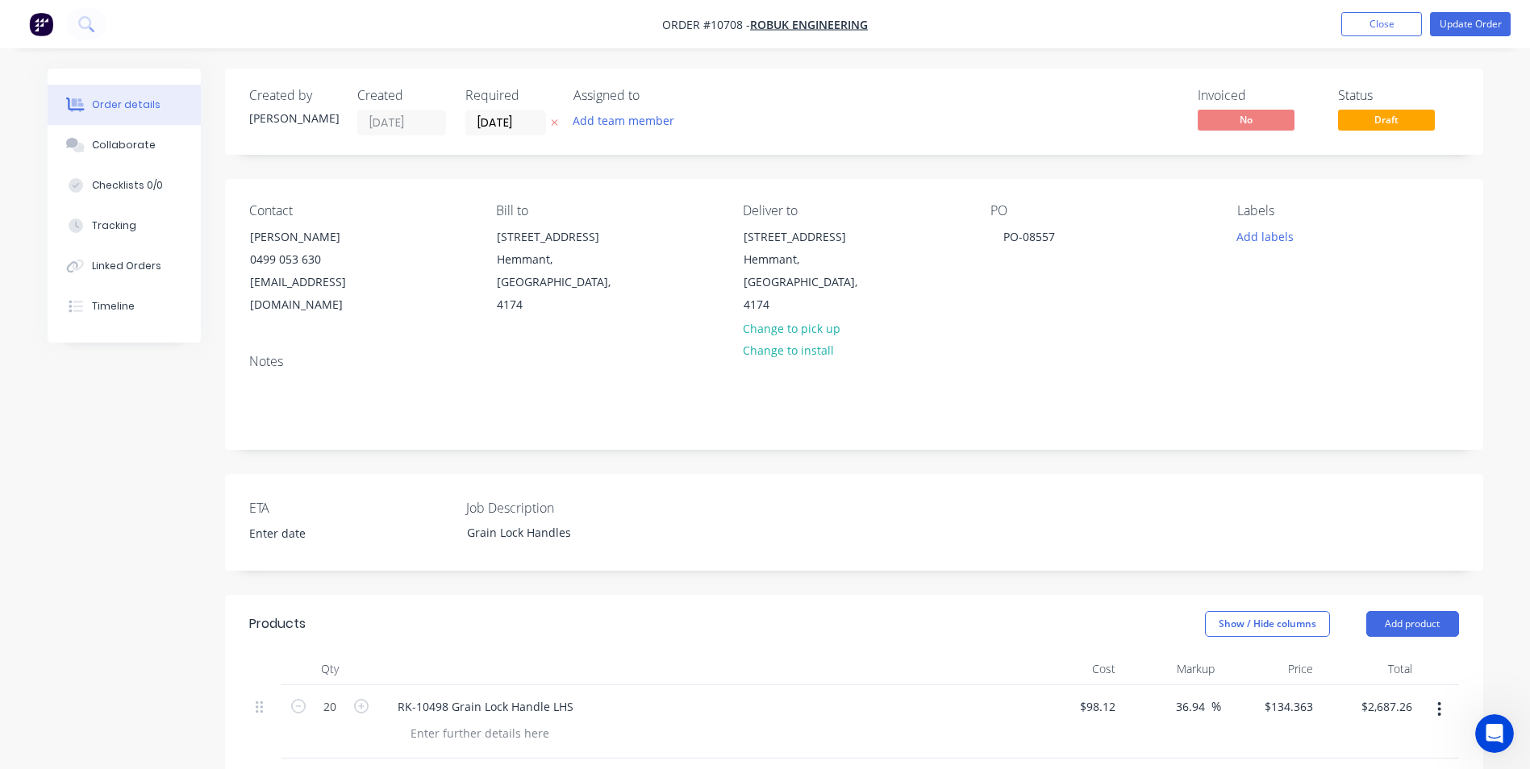
type input "$537.45"
click at [361, 769] on icon "button" at bounding box center [361, 780] width 15 height 15
type input "5"
type input "$671.82"
click at [361, 769] on icon "button" at bounding box center [361, 780] width 15 height 15
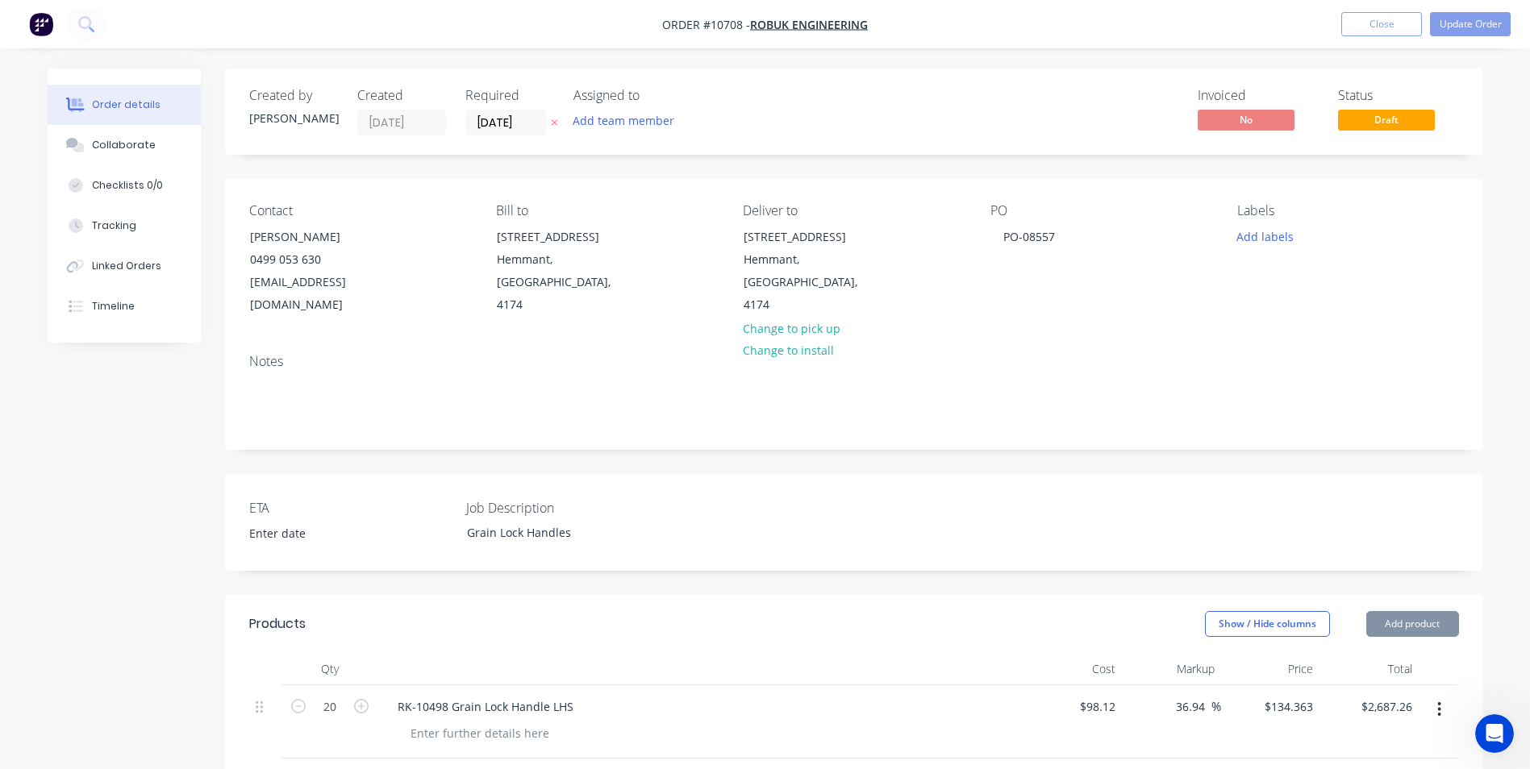
type input "6"
type input "$806.18"
click at [361, 769] on icon "button" at bounding box center [361, 780] width 15 height 15
type input "7"
type input "$940.54"
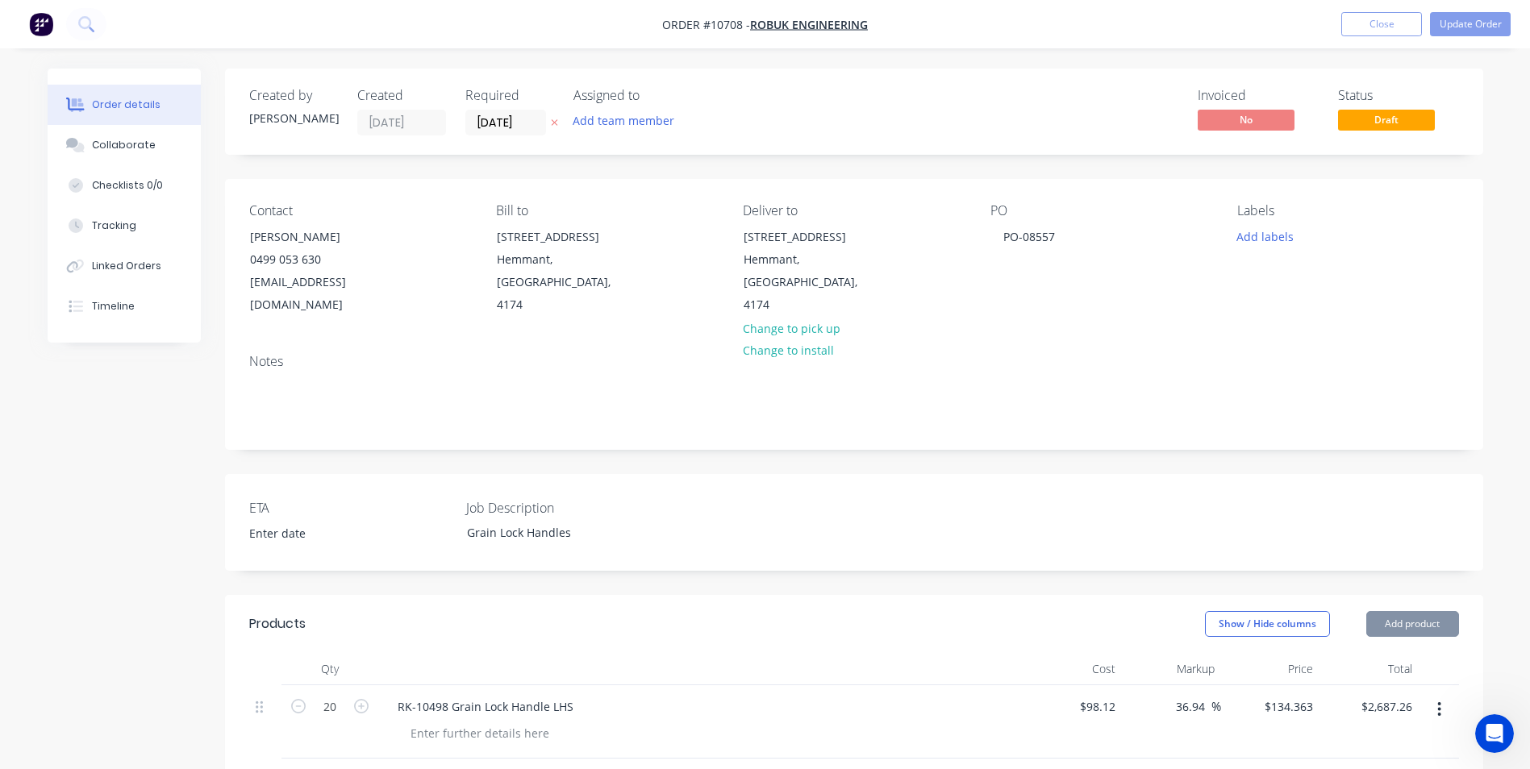
click at [361, 769] on icon "button" at bounding box center [361, 780] width 15 height 15
type input "8"
type input "$1,074.90"
click at [361, 769] on icon "button" at bounding box center [361, 780] width 15 height 15
type input "9"
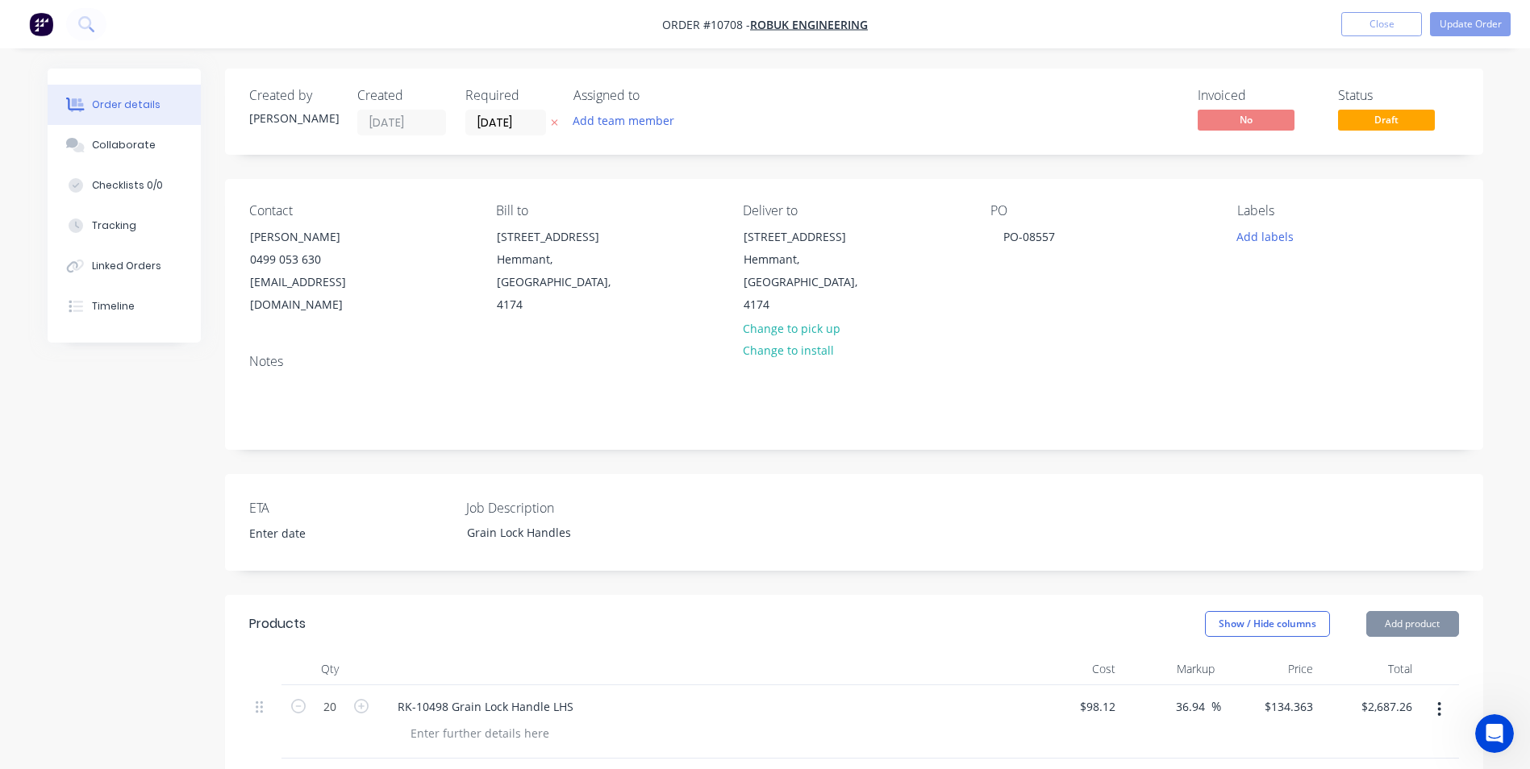
type input "$1,209.27"
click at [361, 769] on icon "button" at bounding box center [361, 780] width 15 height 15
type input "10"
type input "$1,343.63"
click at [361, 769] on icon "button" at bounding box center [361, 780] width 15 height 15
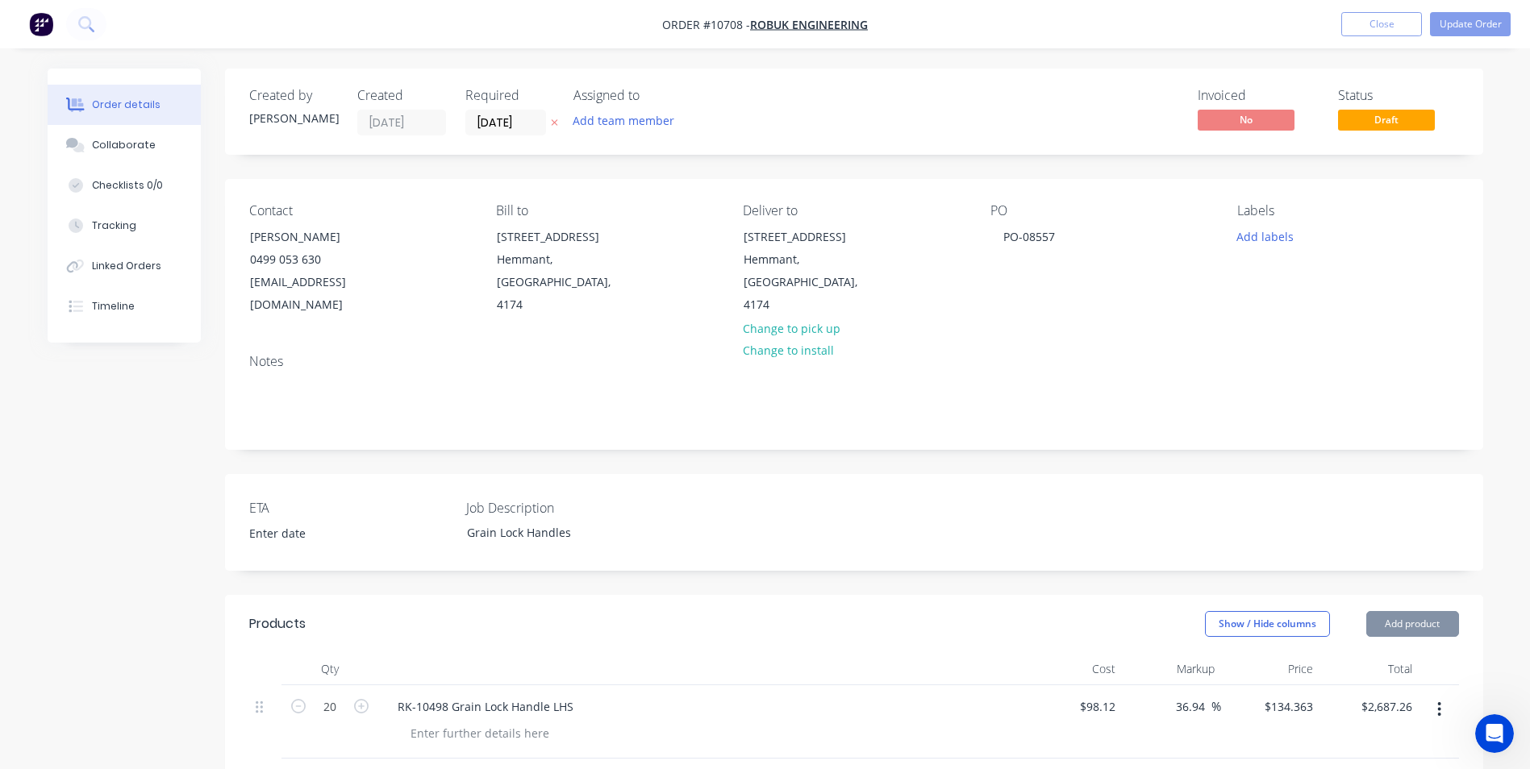
type input "11"
type input "$1,477.99"
click at [361, 769] on icon "button" at bounding box center [361, 780] width 15 height 15
type input "12"
type input "$1,612.36"
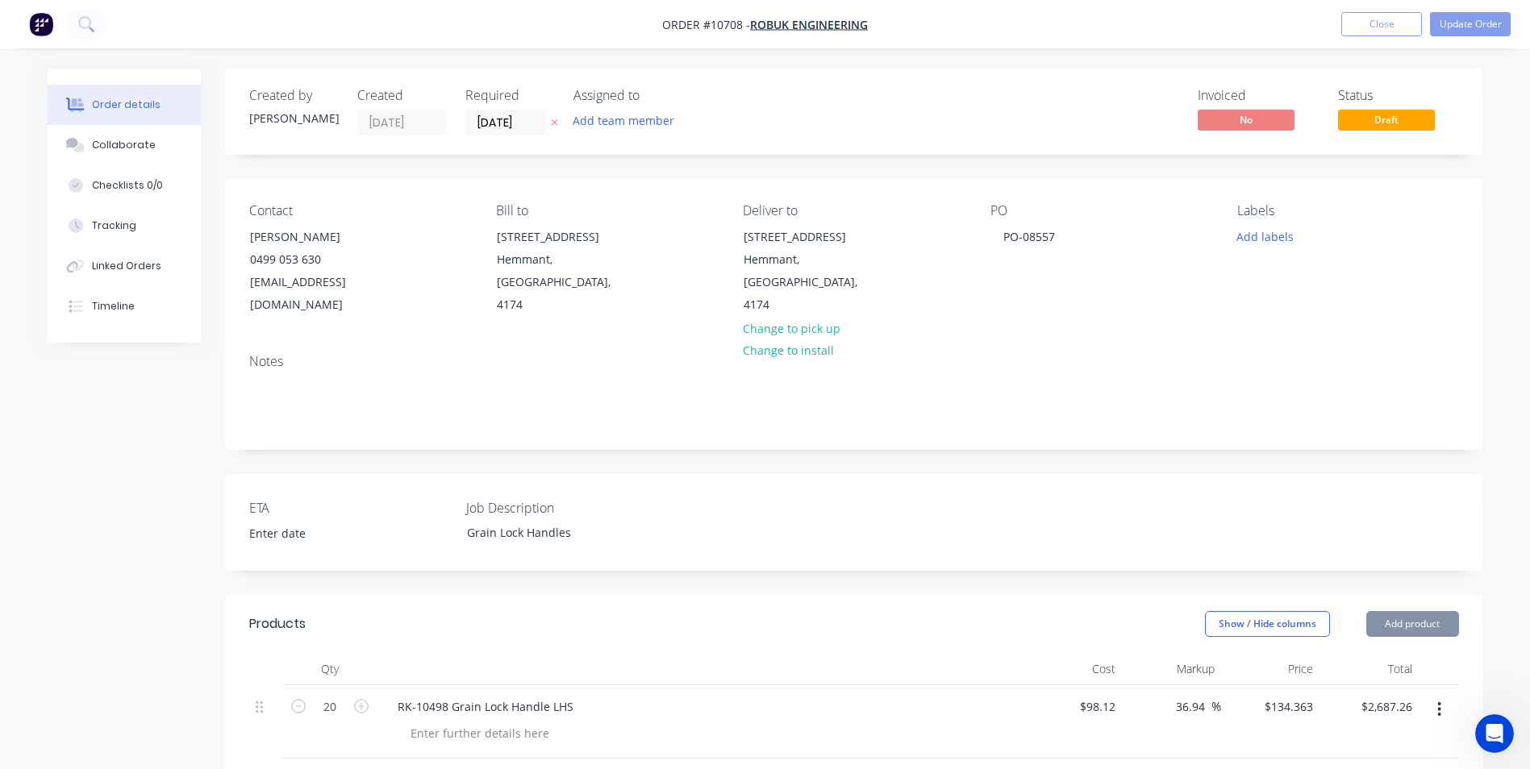
click at [361, 769] on icon "button" at bounding box center [361, 780] width 15 height 15
type input "13"
type input "$1,746.72"
click at [361, 769] on icon "button" at bounding box center [361, 780] width 15 height 15
type input "14"
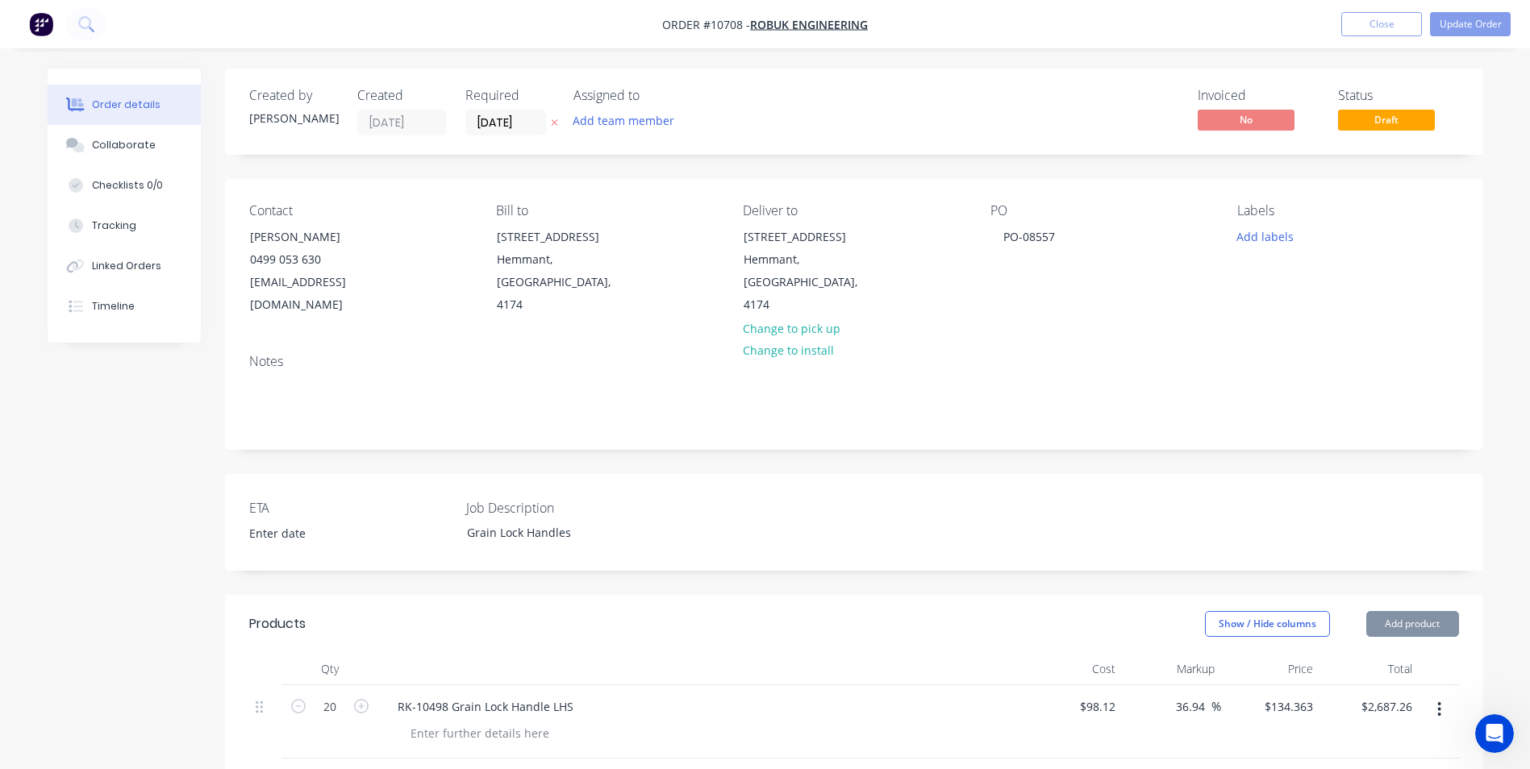
type input "$1,881.08"
click at [361, 769] on icon "button" at bounding box center [361, 780] width 15 height 15
type input "15"
type input "$2,015.45"
click at [361, 769] on icon "button" at bounding box center [361, 780] width 15 height 15
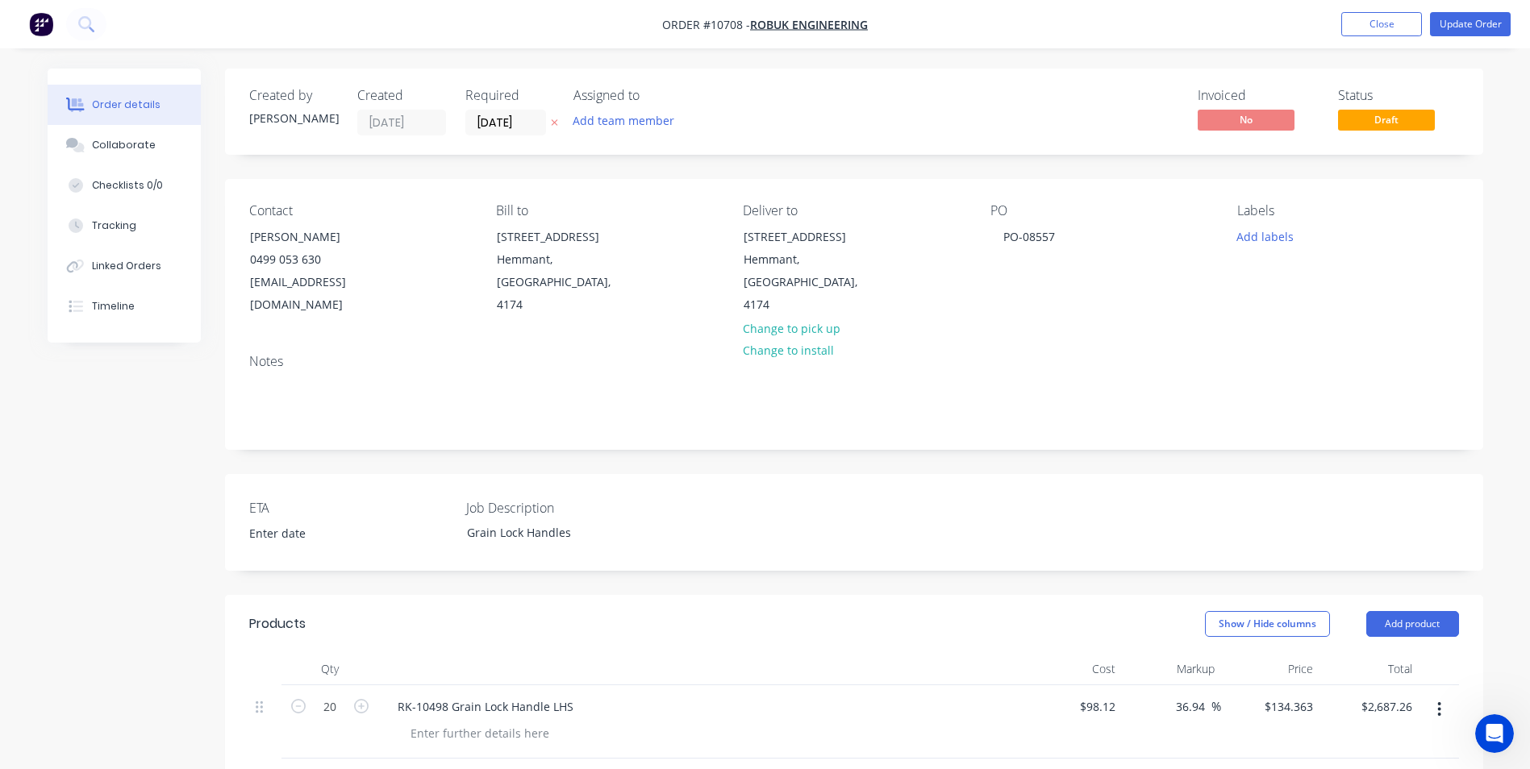
type input "16"
type input "$2,149.81"
click at [361, 769] on icon "button" at bounding box center [361, 780] width 15 height 15
type input "17"
type input "$2,284.17"
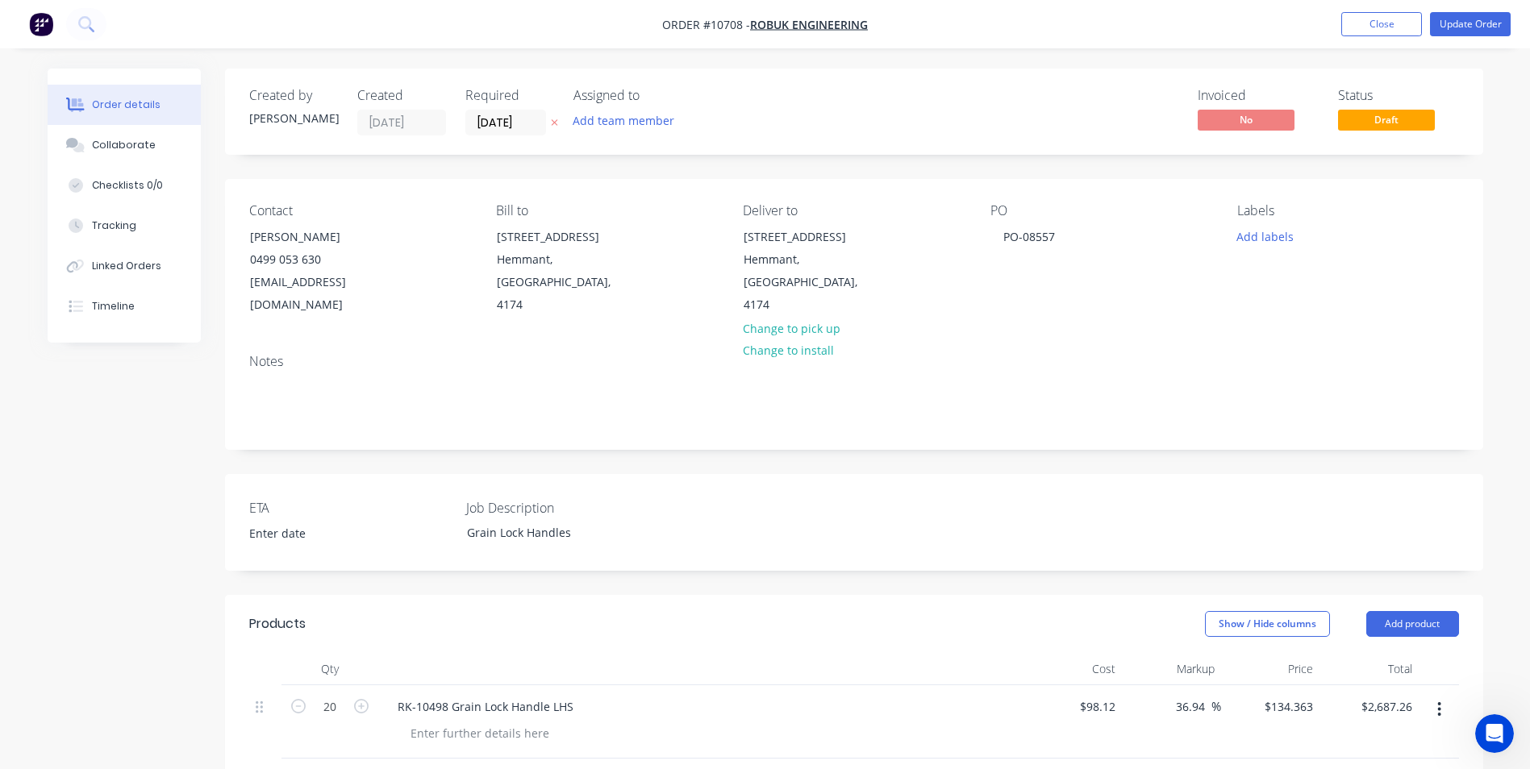
click at [361, 769] on icon "button" at bounding box center [361, 780] width 15 height 15
type input "18"
type input "$2,418.53"
click at [361, 769] on icon "button" at bounding box center [361, 780] width 15 height 15
type input "19"
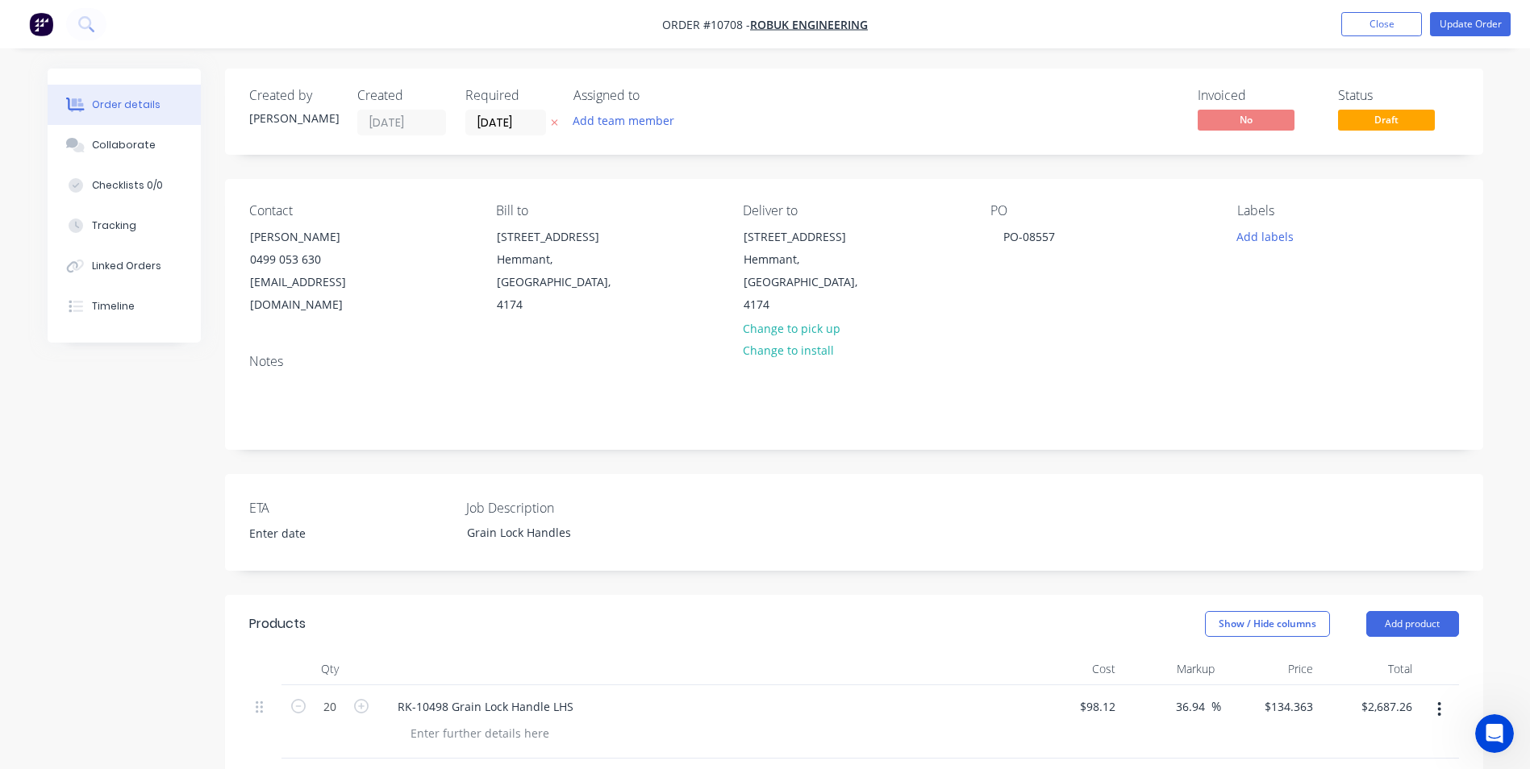
type input "$2,552.90"
click at [361, 769] on icon "button" at bounding box center [361, 780] width 15 height 15
type input "20"
type input "$2,687.26"
click at [361, 769] on icon "button" at bounding box center [361, 780] width 15 height 15
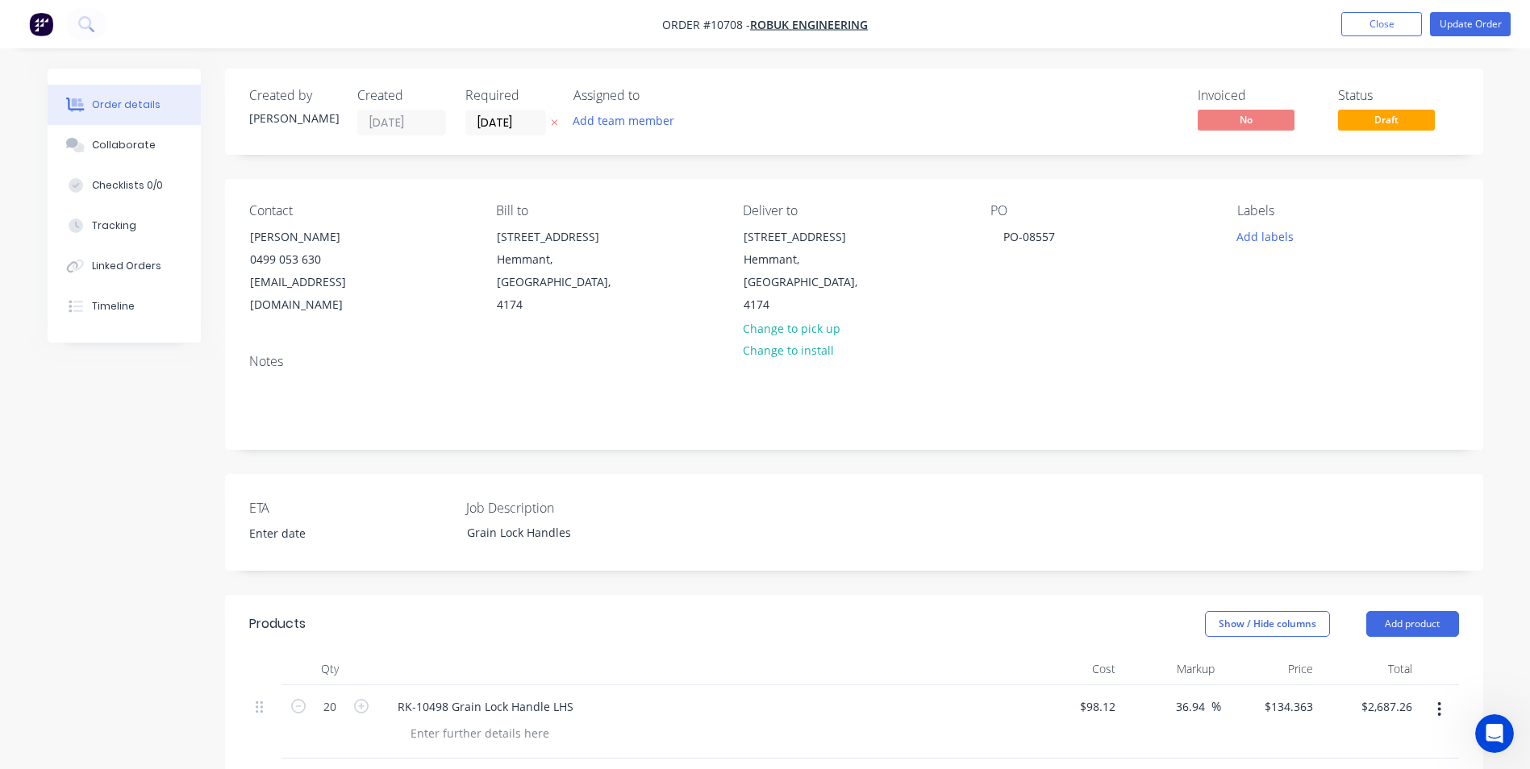
type input "21"
type input "$2,821.62"
click at [294, 769] on icon "button" at bounding box center [298, 780] width 15 height 15
type input "20"
type input "$2,687.26"
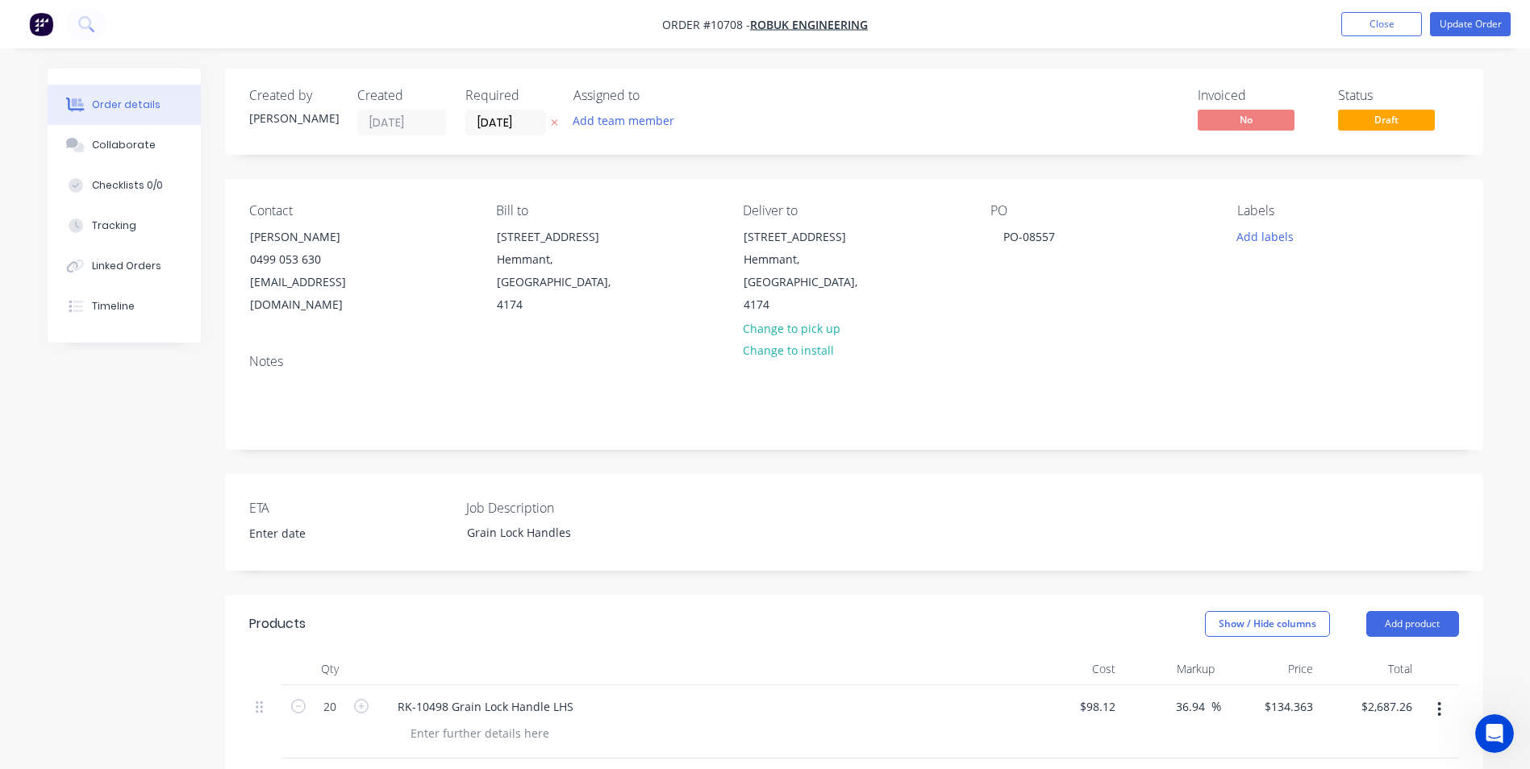
click at [1136, 688] on div "36.94 36.94 %" at bounding box center [1171, 722] width 99 height 73
click at [1116, 695] on input "98.12" at bounding box center [1103, 706] width 37 height 23
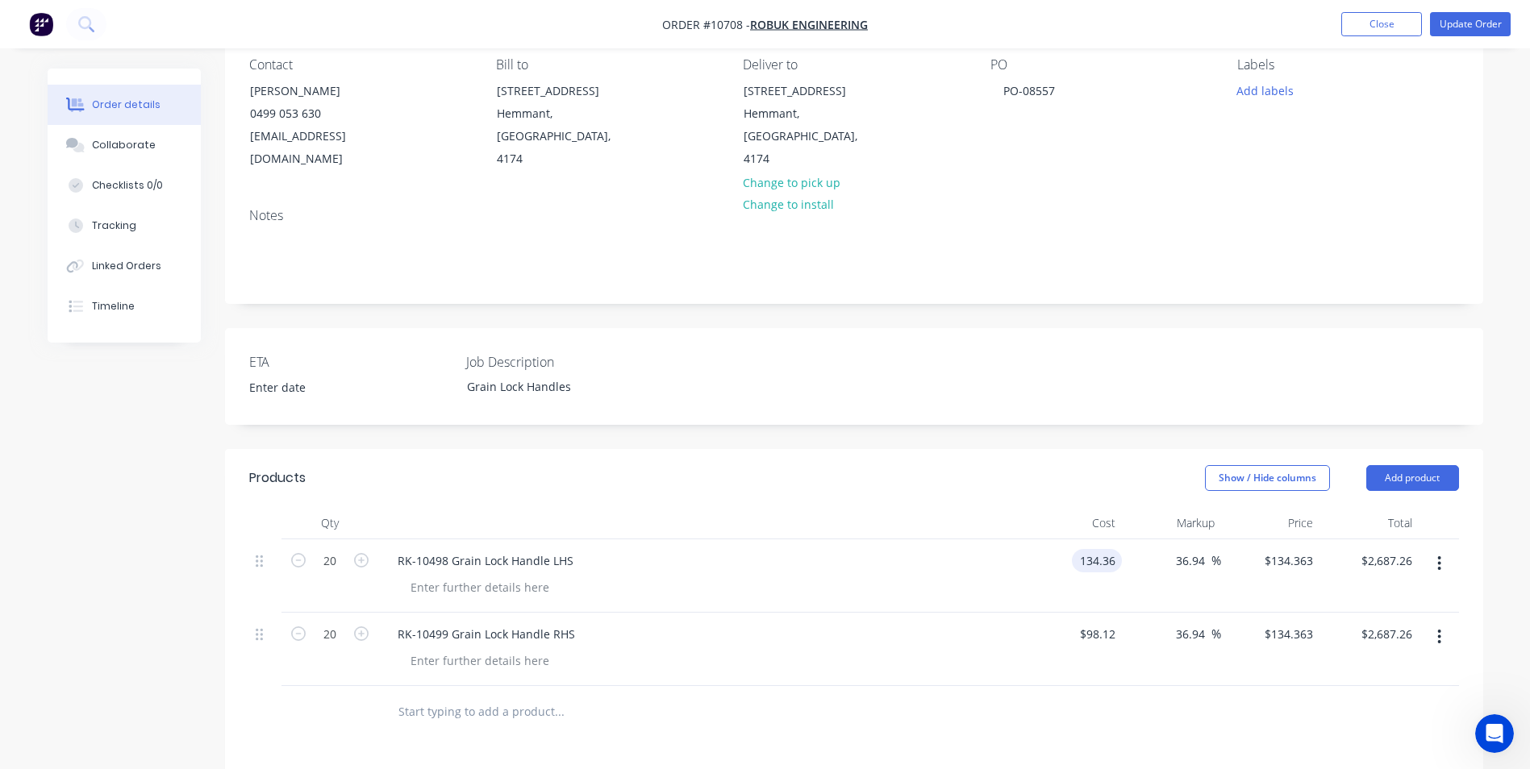
scroll to position [161, 0]
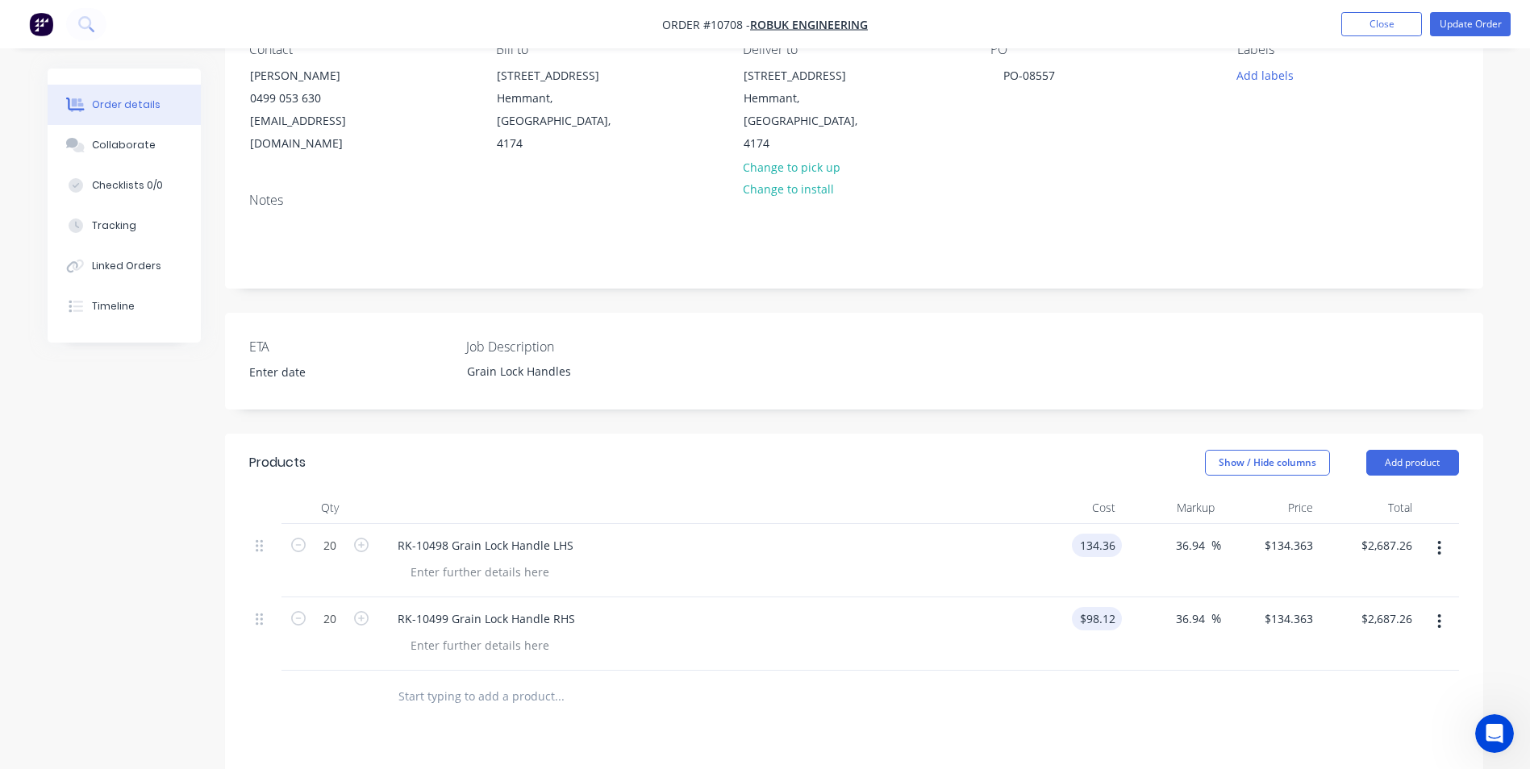
type input "$134.36"
type input "$183.9891"
type input "$3,679.78"
drag, startPoint x: 1107, startPoint y: 603, endPoint x: 1116, endPoint y: 603, distance: 8.9
click at [1108, 607] on input "98.12" at bounding box center [1100, 618] width 44 height 23
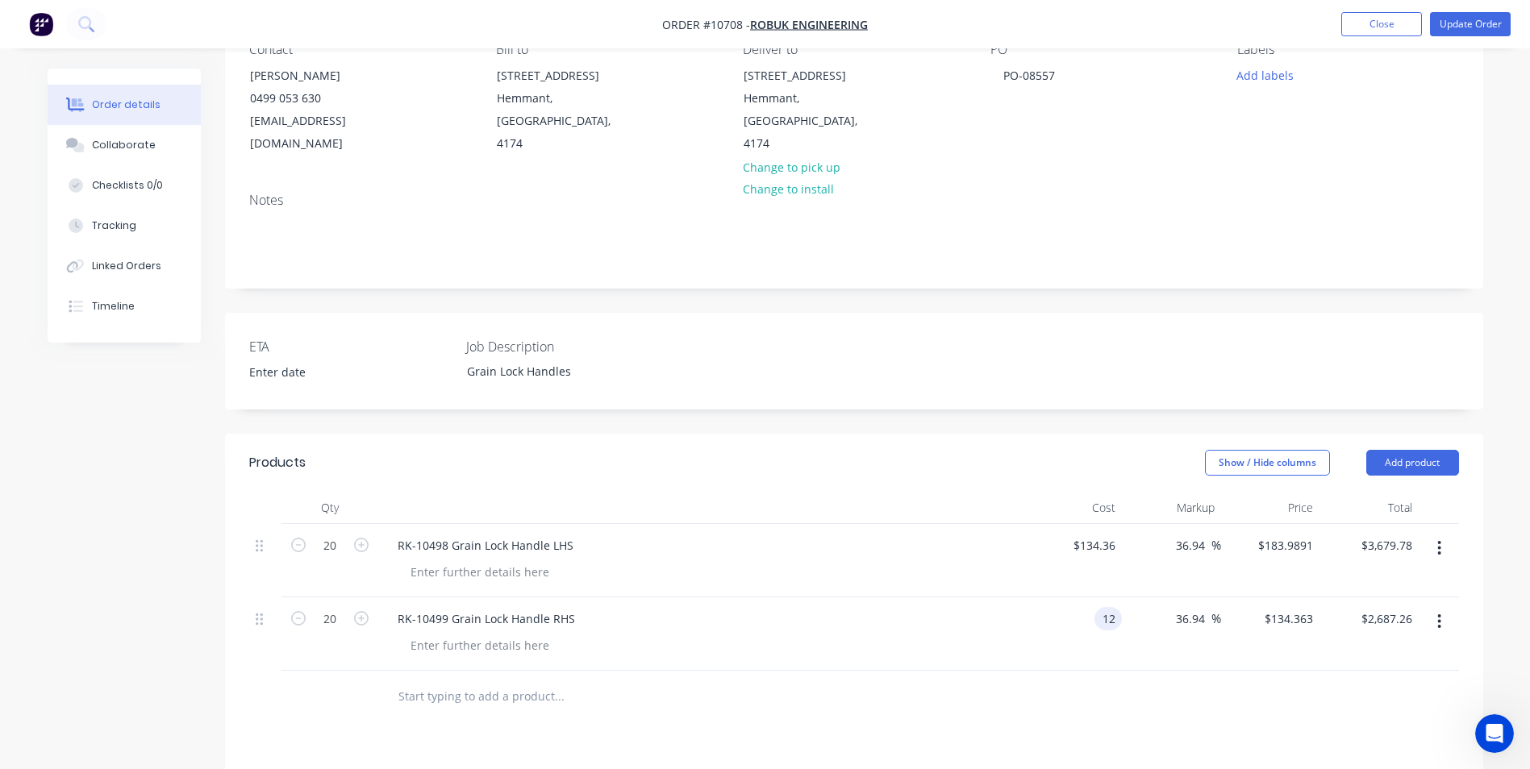
type input "1"
type input "$134.36"
type input "$183.9891"
type input "$3,679.78"
click at [1445, 671] on div at bounding box center [854, 697] width 1210 height 52
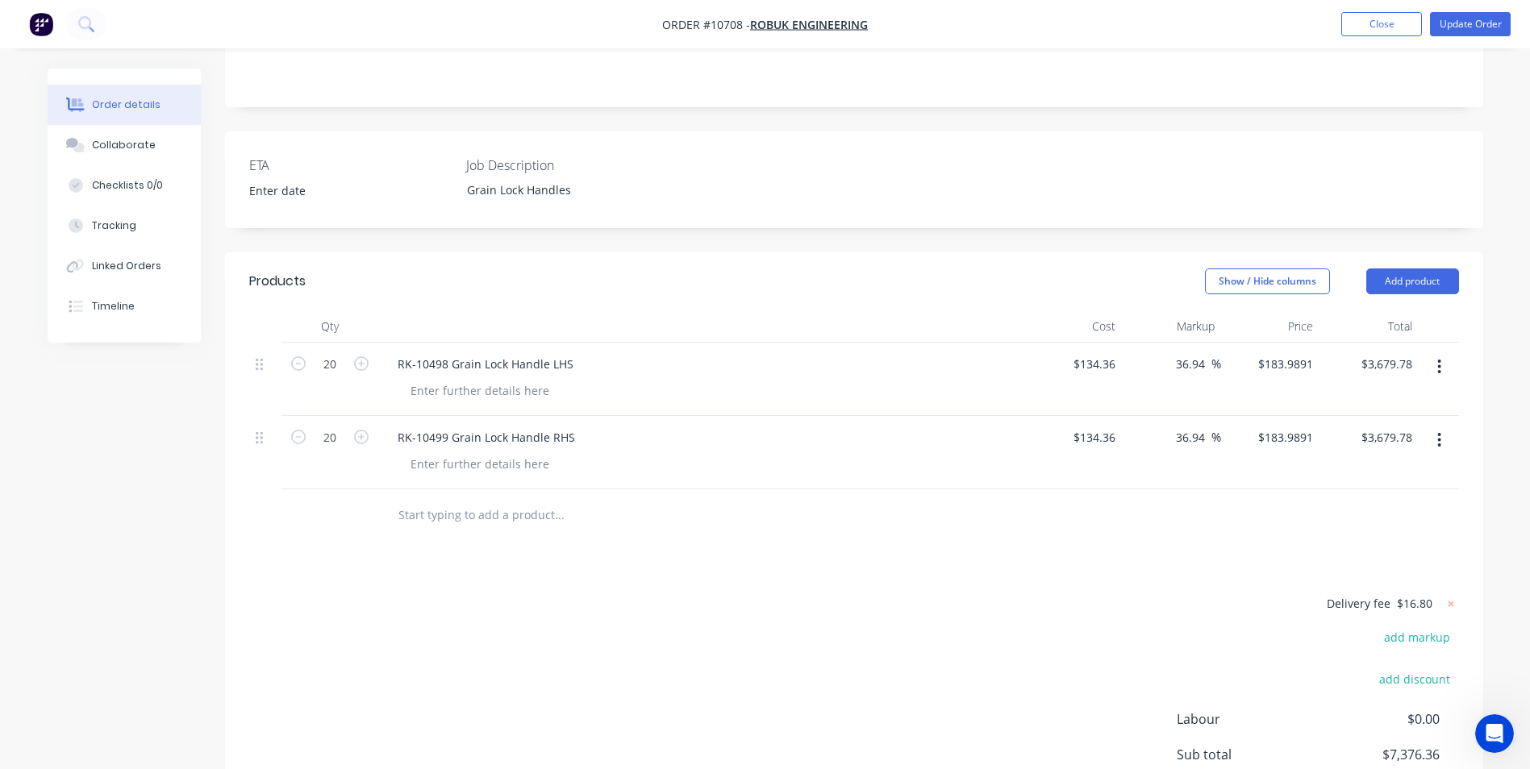
scroll to position [324, 0]
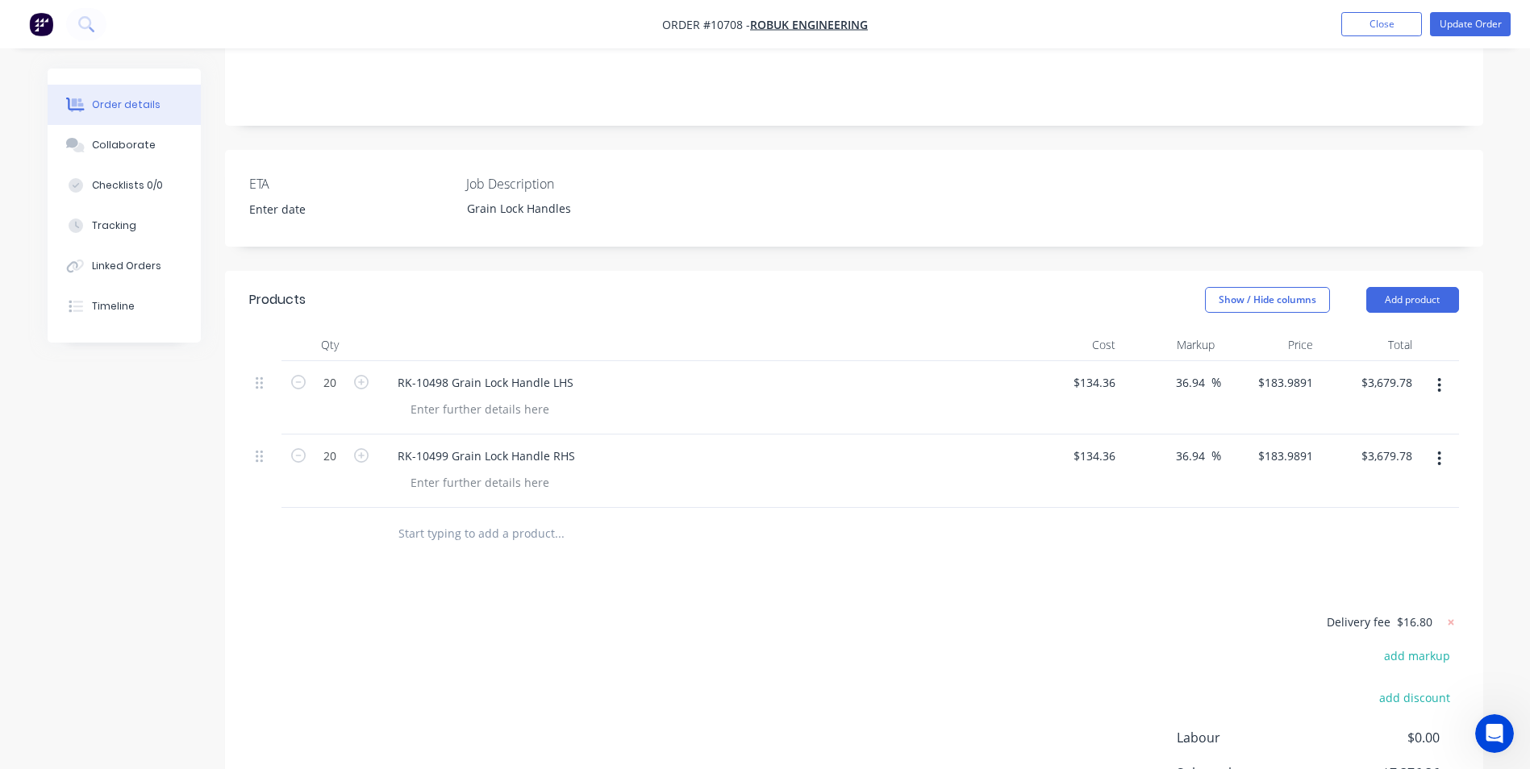
click at [1123, 361] on div "36.94 36.94 %" at bounding box center [1171, 397] width 99 height 73
click at [1107, 371] on input "134.36" at bounding box center [1097, 382] width 50 height 23
type input "$42.50"
type input "$58.1984"
type input "$1,163.97"
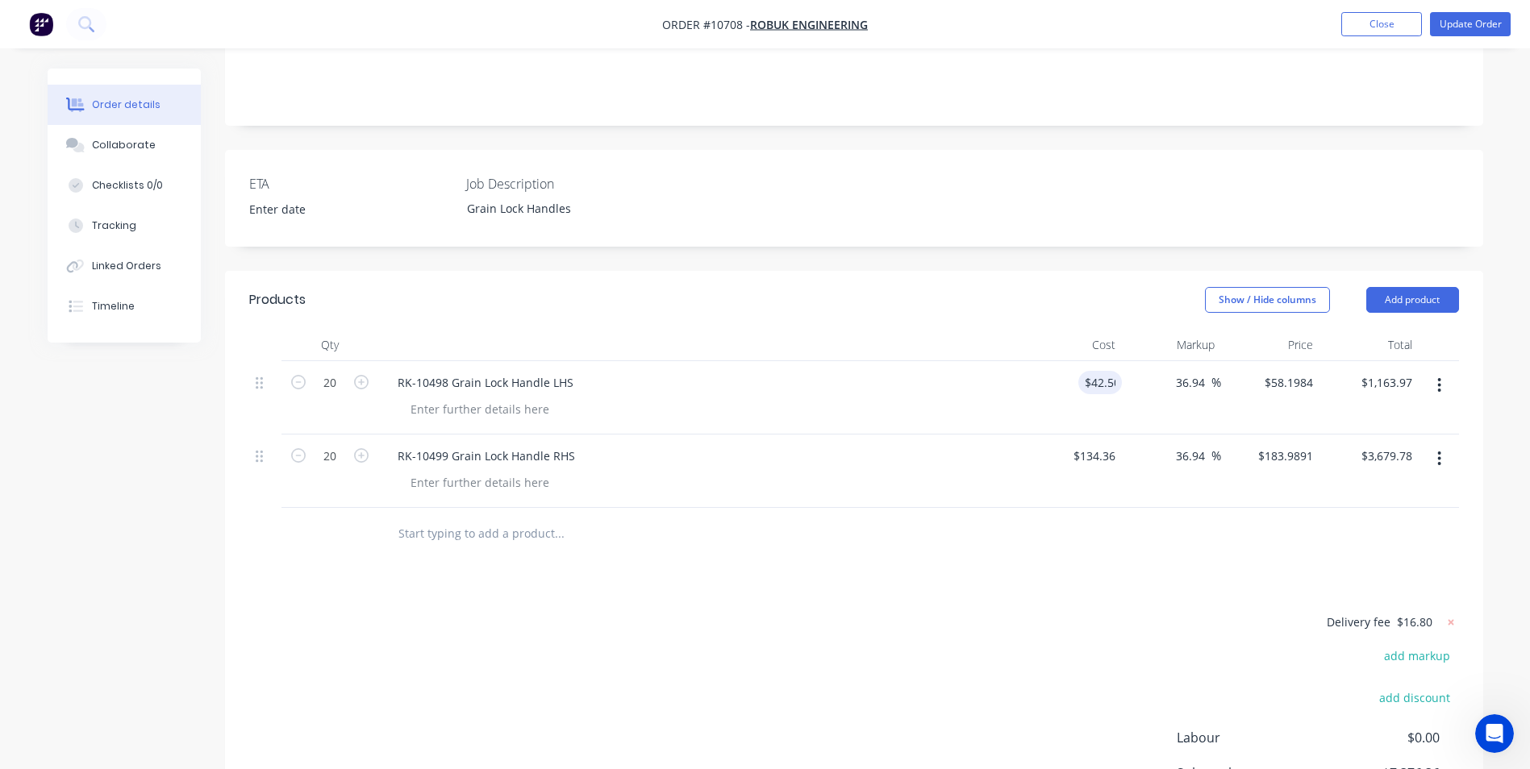
click at [1094, 449] on div "$134.36 $134.36" at bounding box center [1073, 471] width 99 height 73
click at [1096, 444] on input "134.36" at bounding box center [1097, 455] width 50 height 23
type input "$42.50"
type input "$58.1984"
type input "$1,163.97"
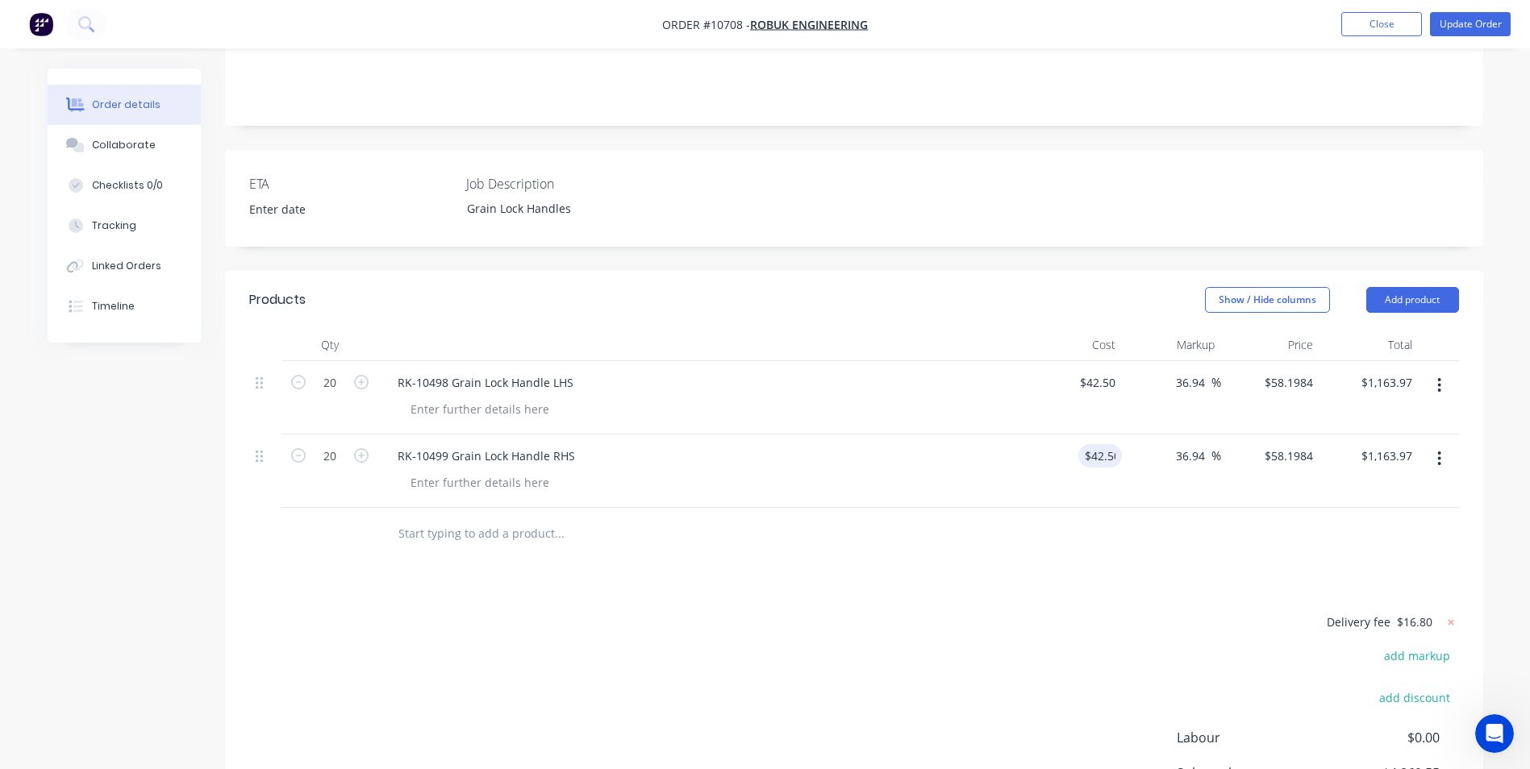
click at [1292, 372] on div "$58.1984 $58.1984" at bounding box center [1270, 397] width 99 height 73
click at [1278, 371] on input "58.1984" at bounding box center [1295, 382] width 50 height 23
type input "134.36"
type input "216.14"
type input "$134.36"
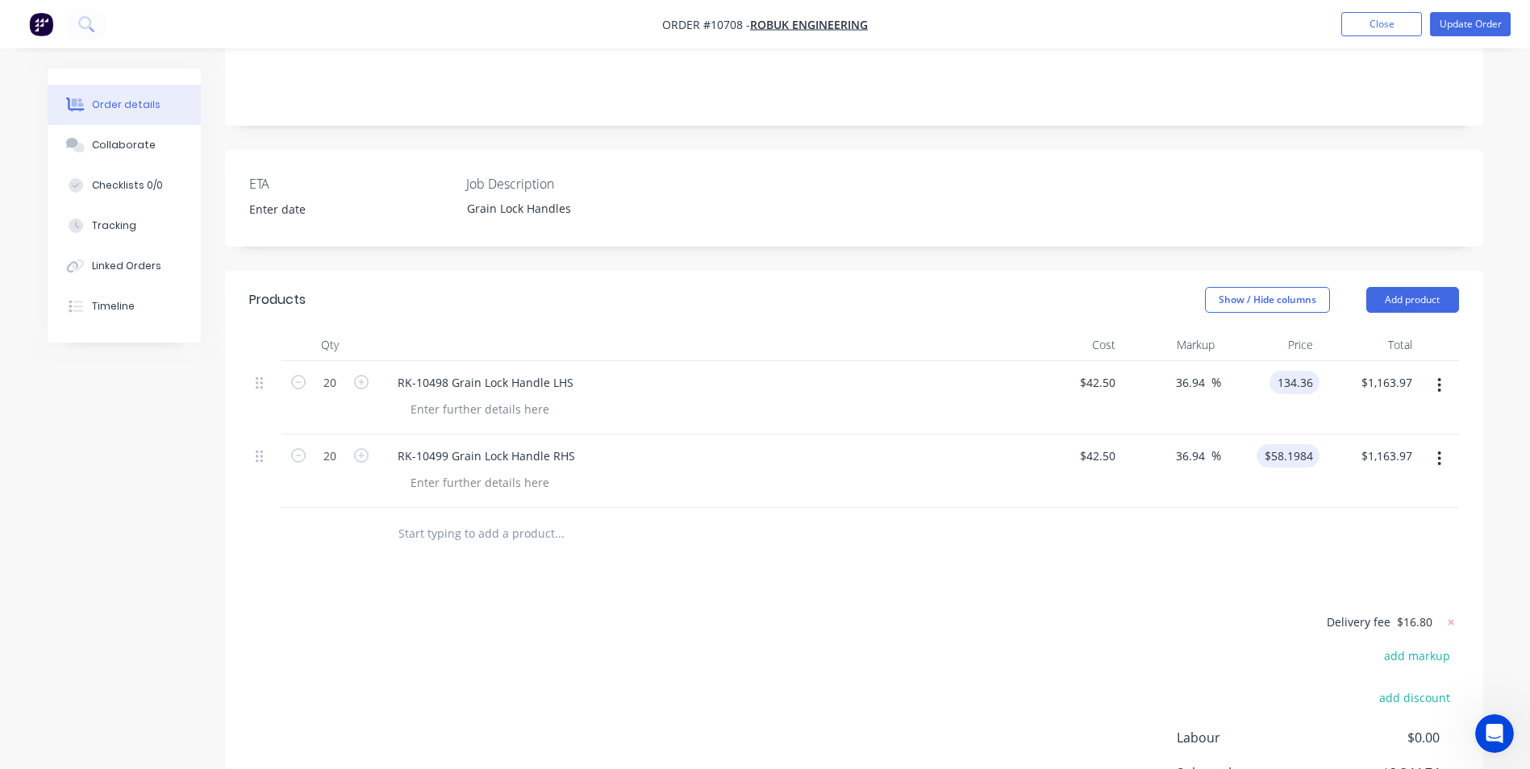
type input "$2,687.20"
click at [1282, 444] on input "58.1984" at bounding box center [1295, 455] width 50 height 23
type input "134.36"
type input "216.14"
type input "$134.36"
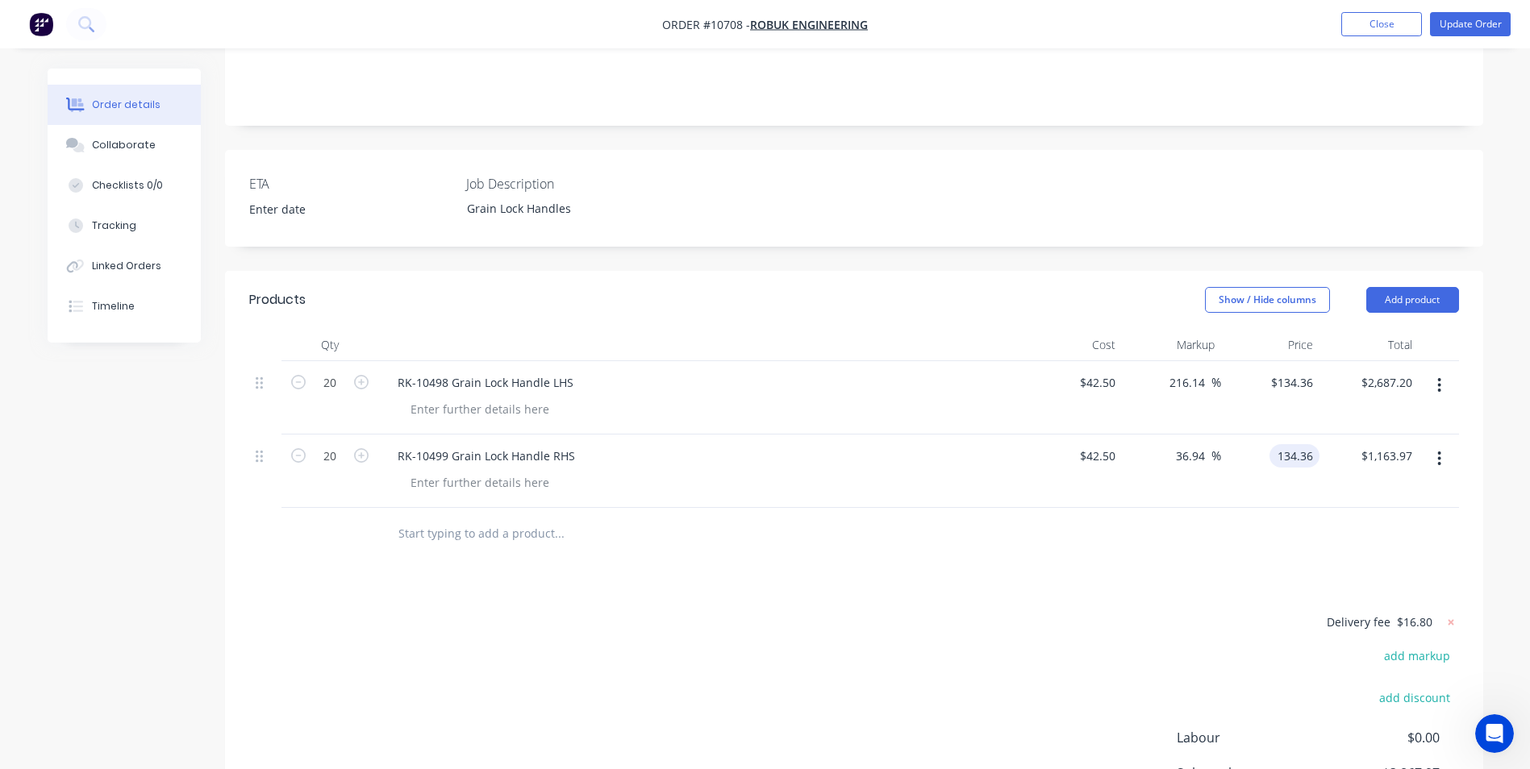
type input "$2,687.20"
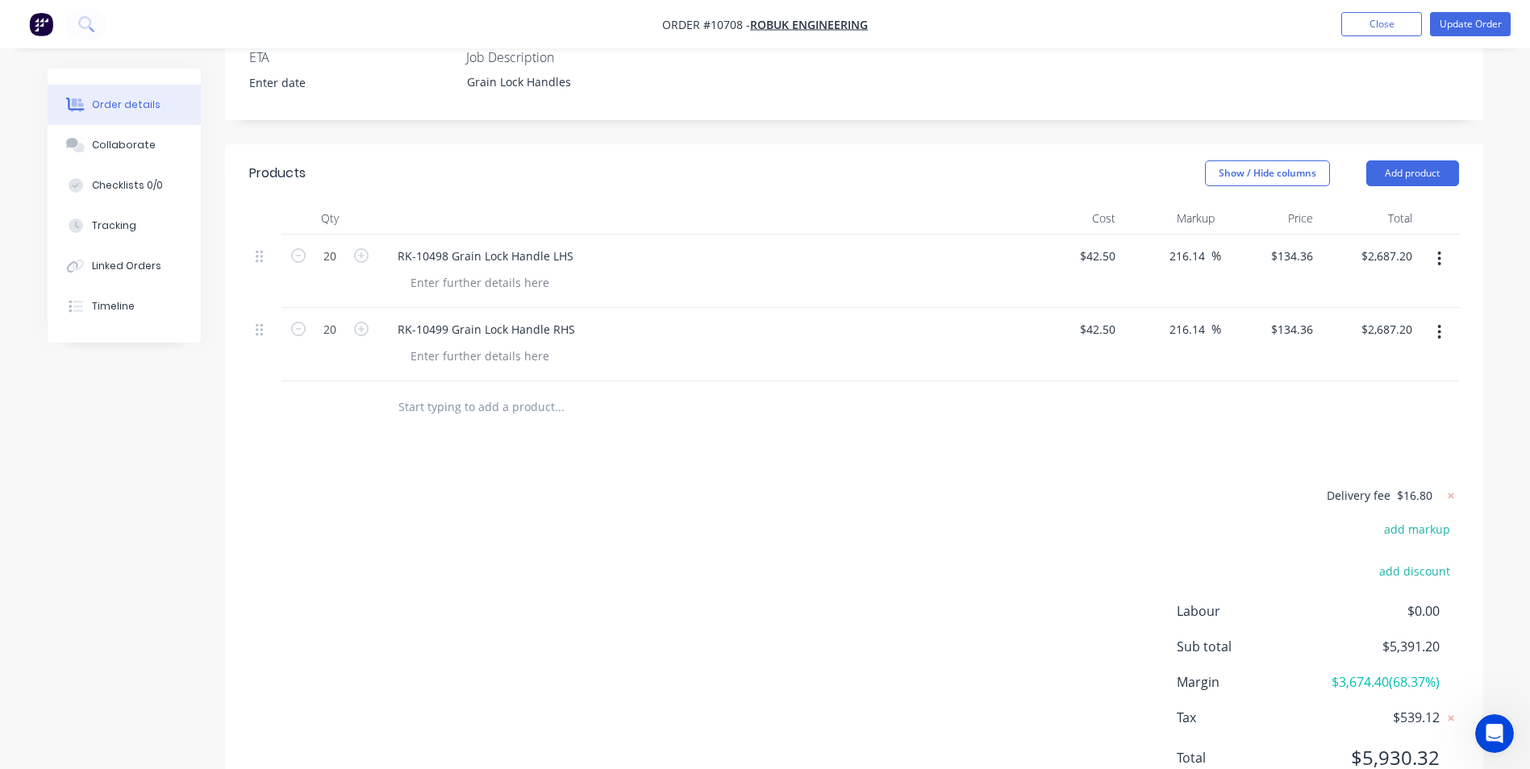
scroll to position [415, 0]
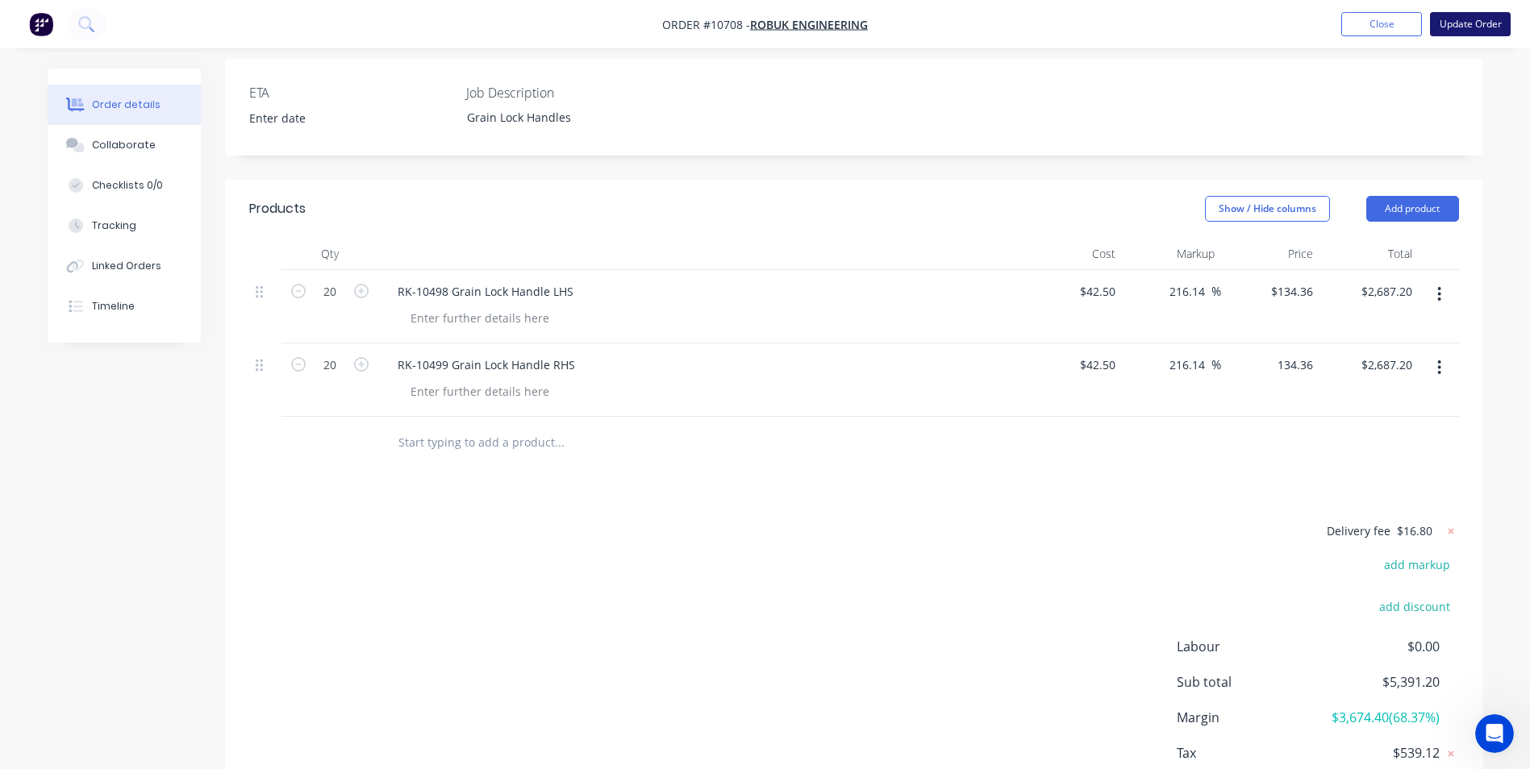
type input "$134.36"
click at [1495, 23] on button "Update Order" at bounding box center [1470, 24] width 81 height 24
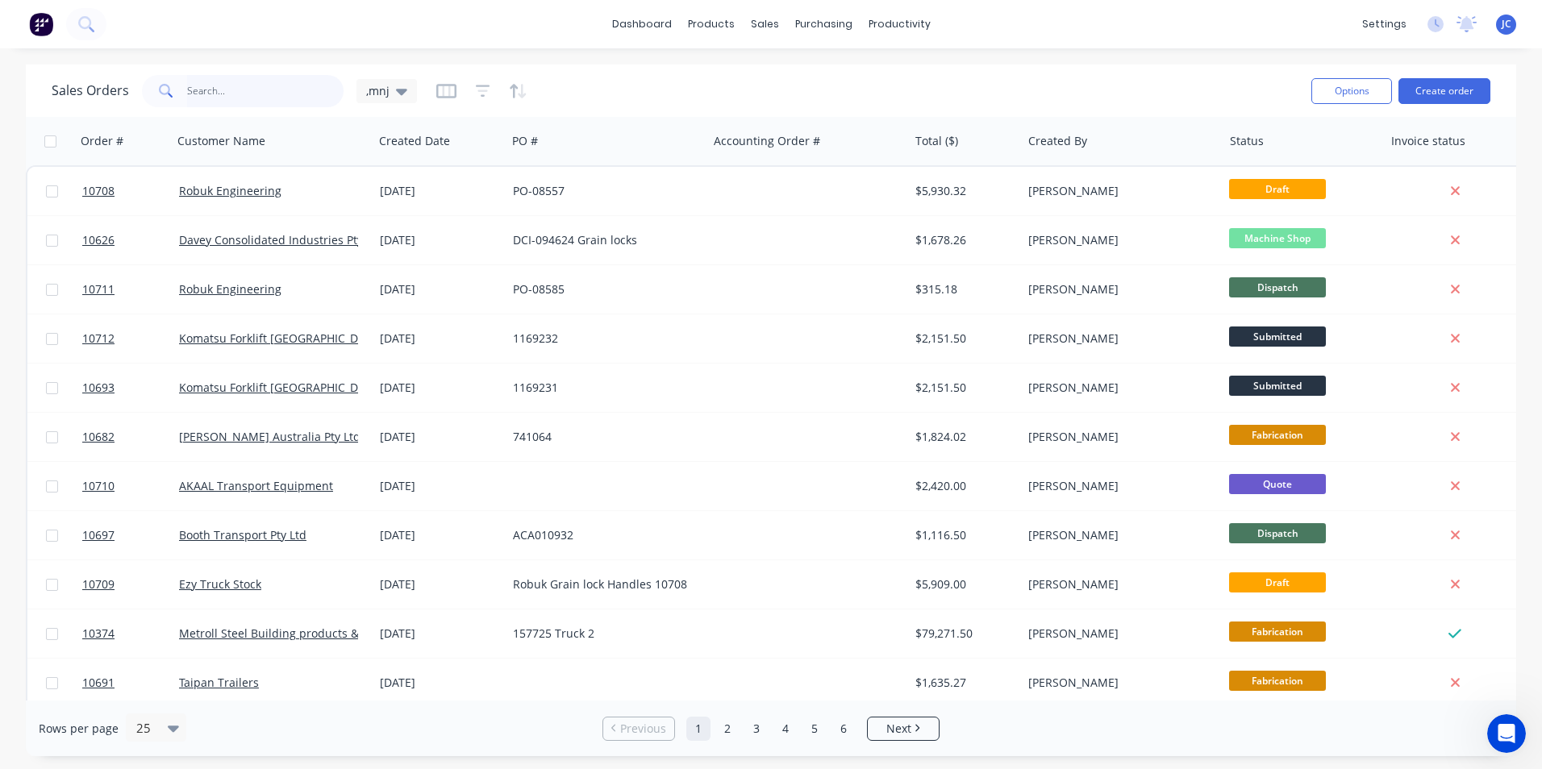
click at [250, 85] on input "text" at bounding box center [265, 91] width 157 height 32
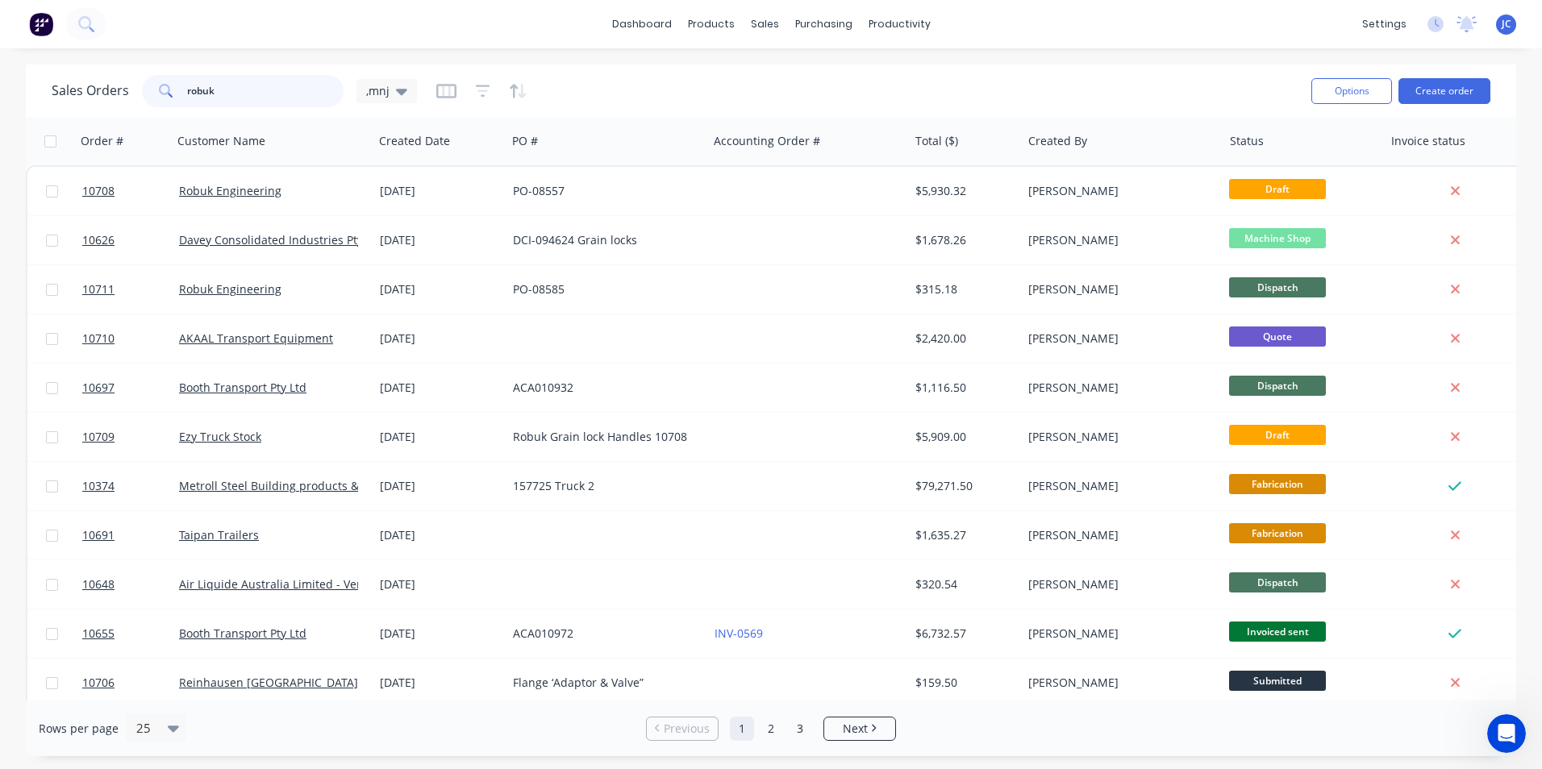
type input "robuk"
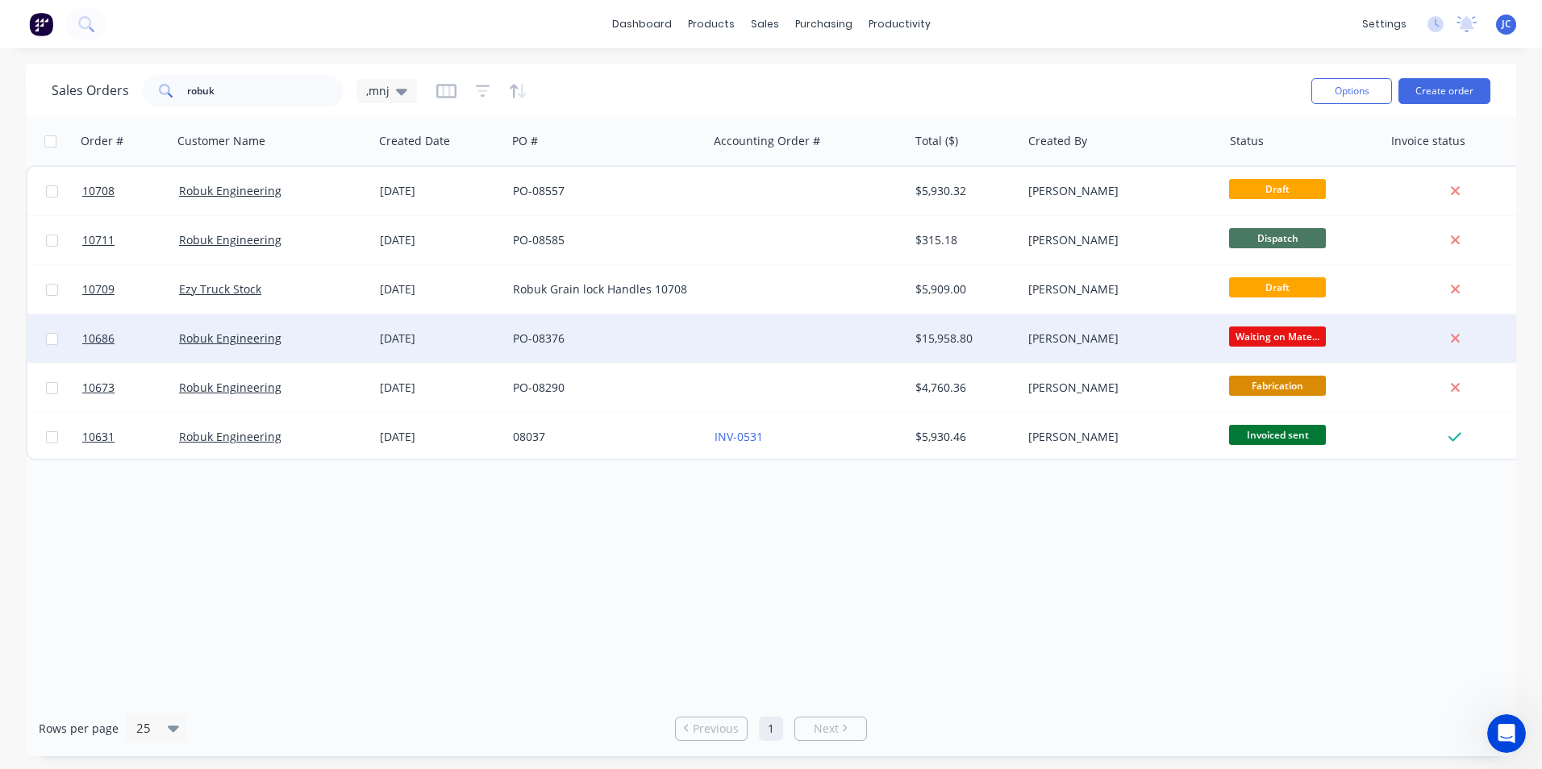
click at [983, 352] on div "$15,958.80" at bounding box center [965, 339] width 113 height 48
